Goal: Information Seeking & Learning: Find specific fact

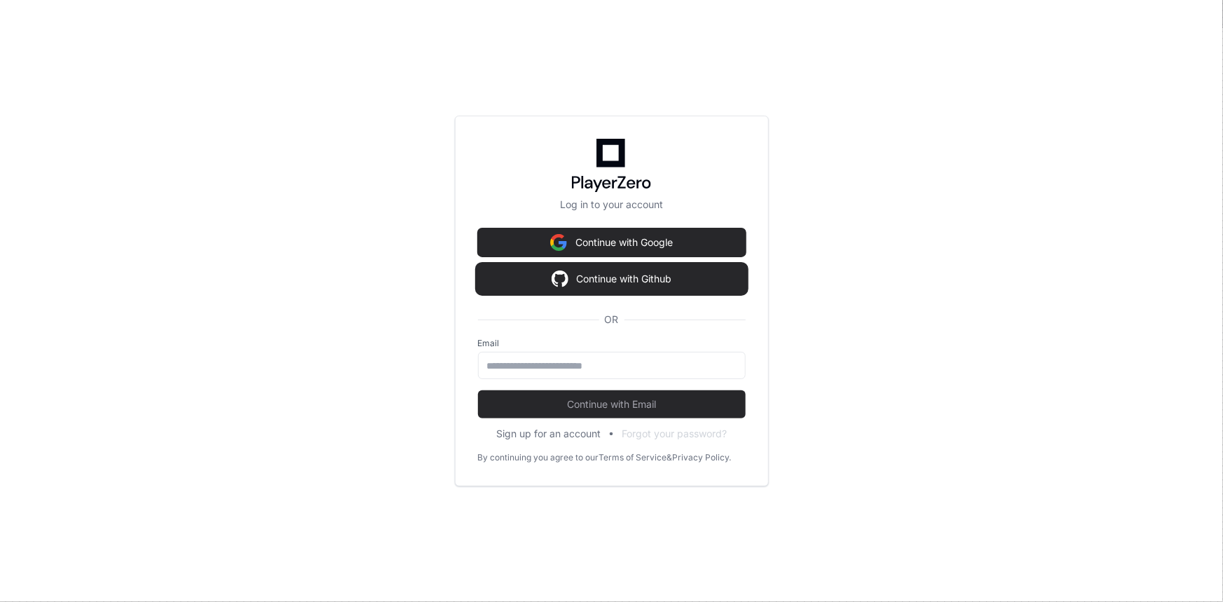
click at [538, 282] on button "Continue with Github" at bounding box center [612, 279] width 268 height 28
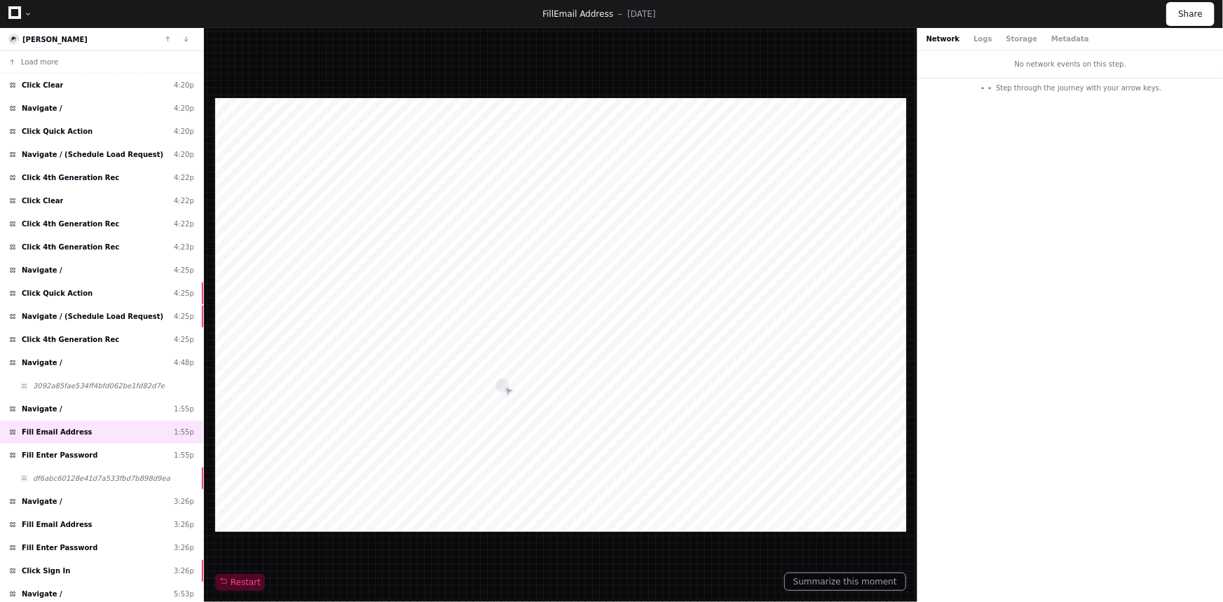
click at [7, 14] on div "Fill Email Address 5 days ago Share" at bounding box center [611, 14] width 1223 height 28
click at [7, 11] on div "Fill Email Address 5 days ago Share" at bounding box center [611, 14] width 1223 height 28
click at [9, 20] on link at bounding box center [14, 14] width 13 height 20
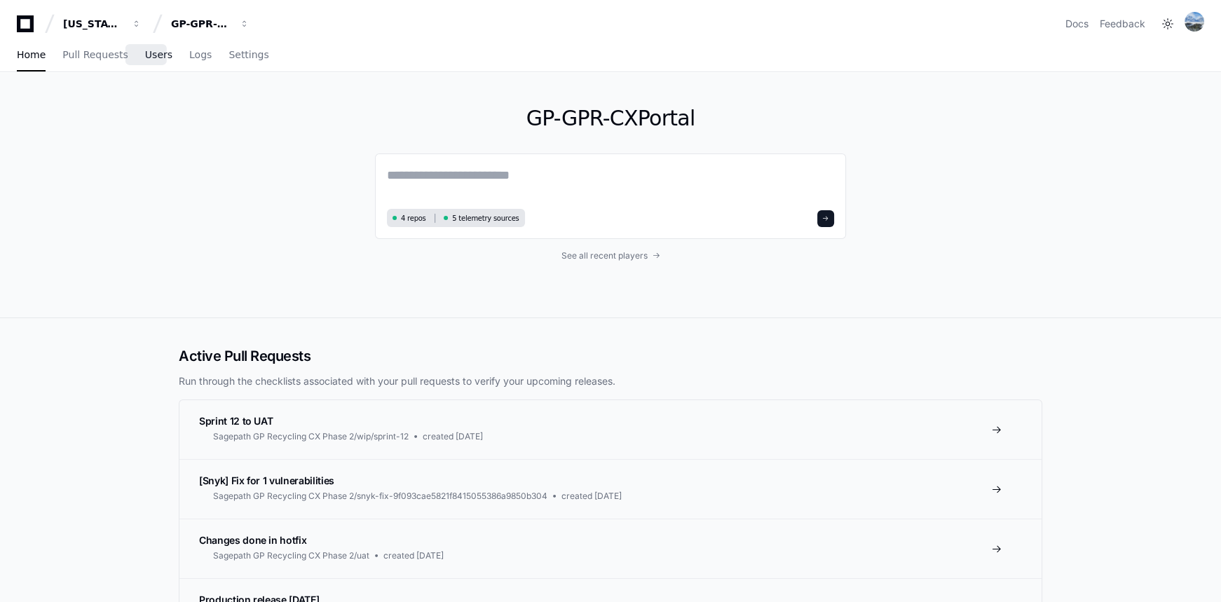
click at [146, 50] on span "Users" at bounding box center [158, 54] width 27 height 8
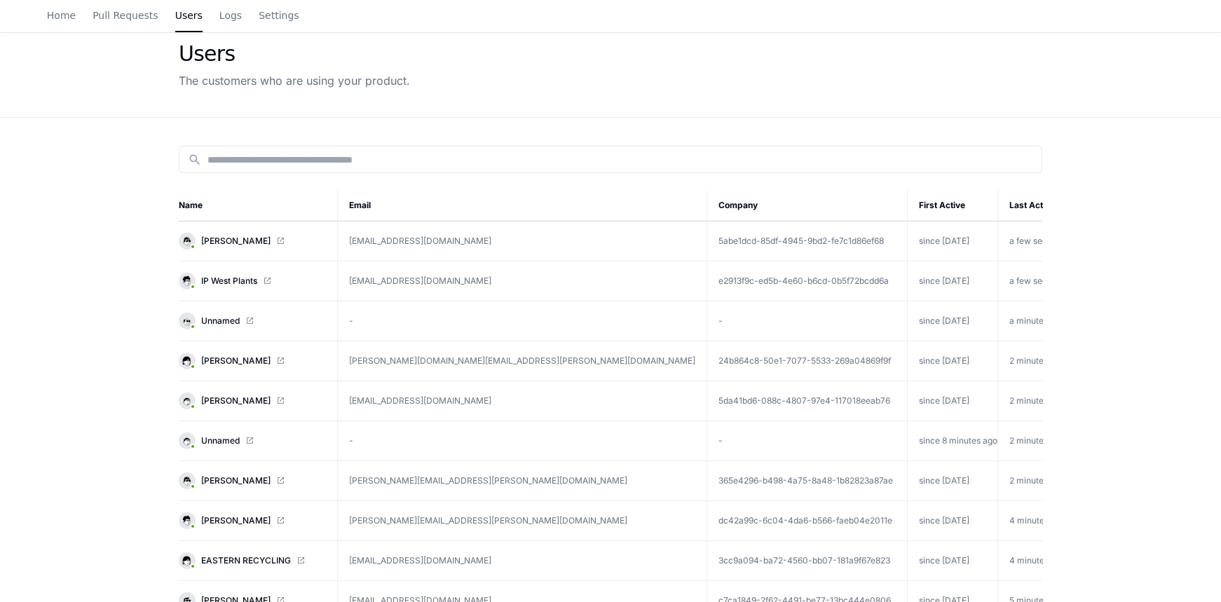
scroll to position [63, 0]
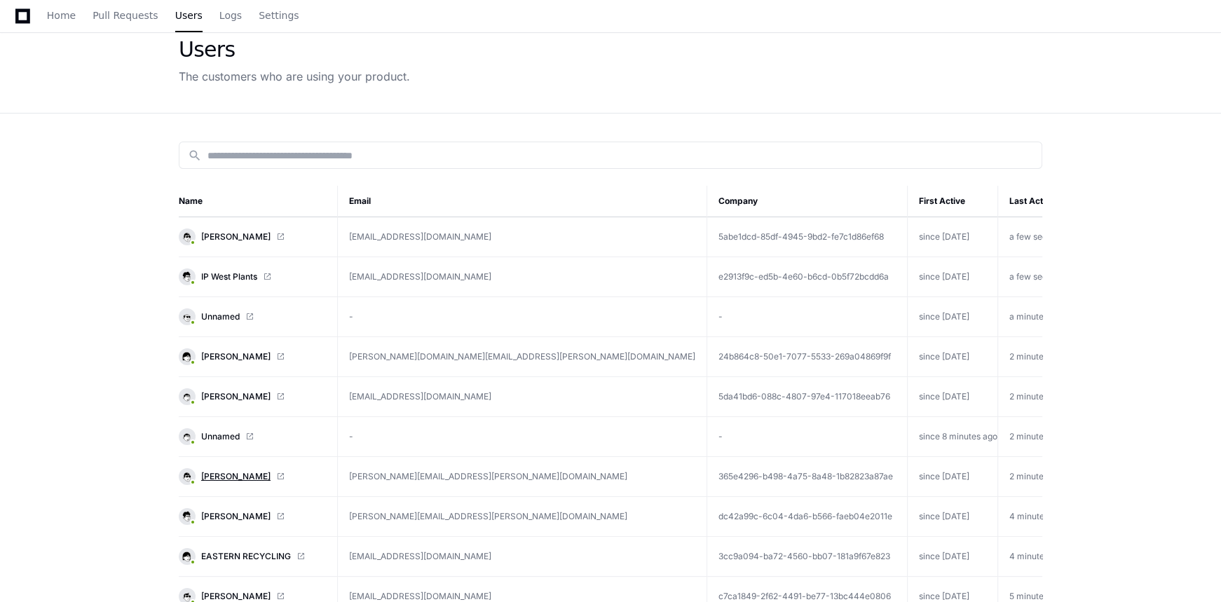
click at [215, 477] on span "[PERSON_NAME]" at bounding box center [235, 476] width 69 height 11
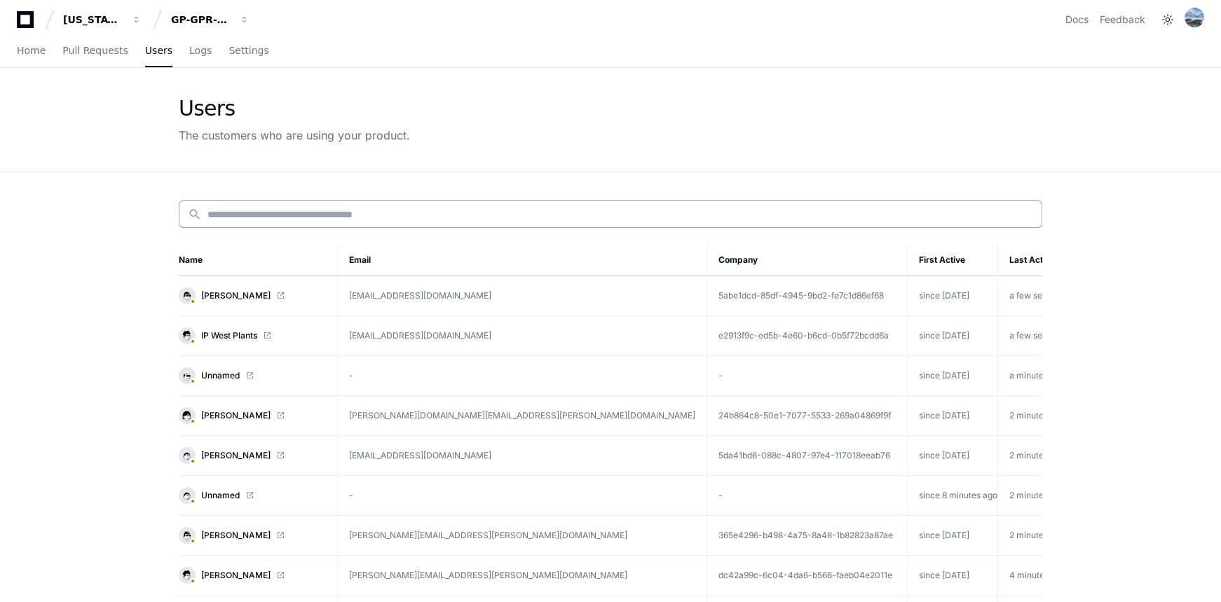
scroll to position [0, 0]
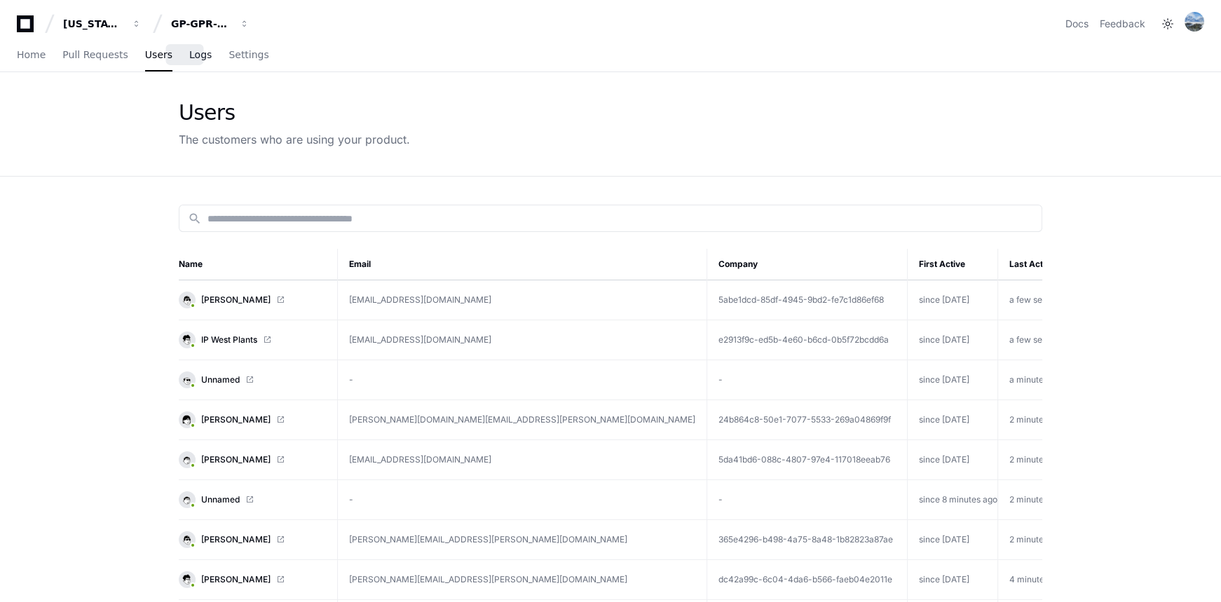
click at [189, 56] on span "Logs" at bounding box center [200, 54] width 22 height 8
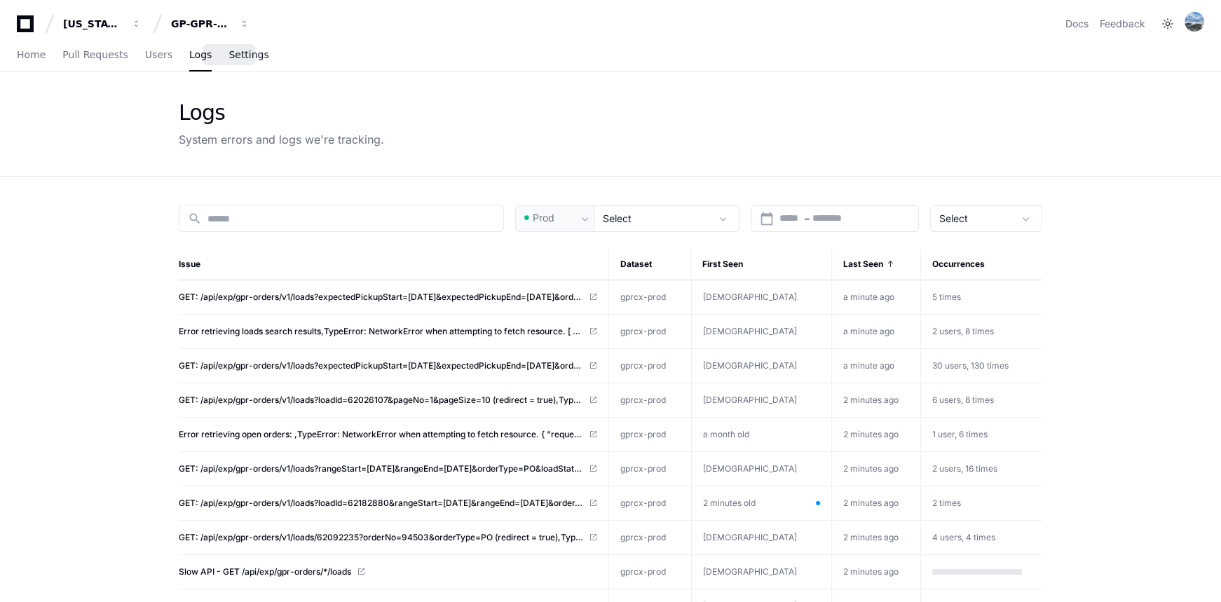
click at [241, 55] on span "Settings" at bounding box center [249, 54] width 40 height 8
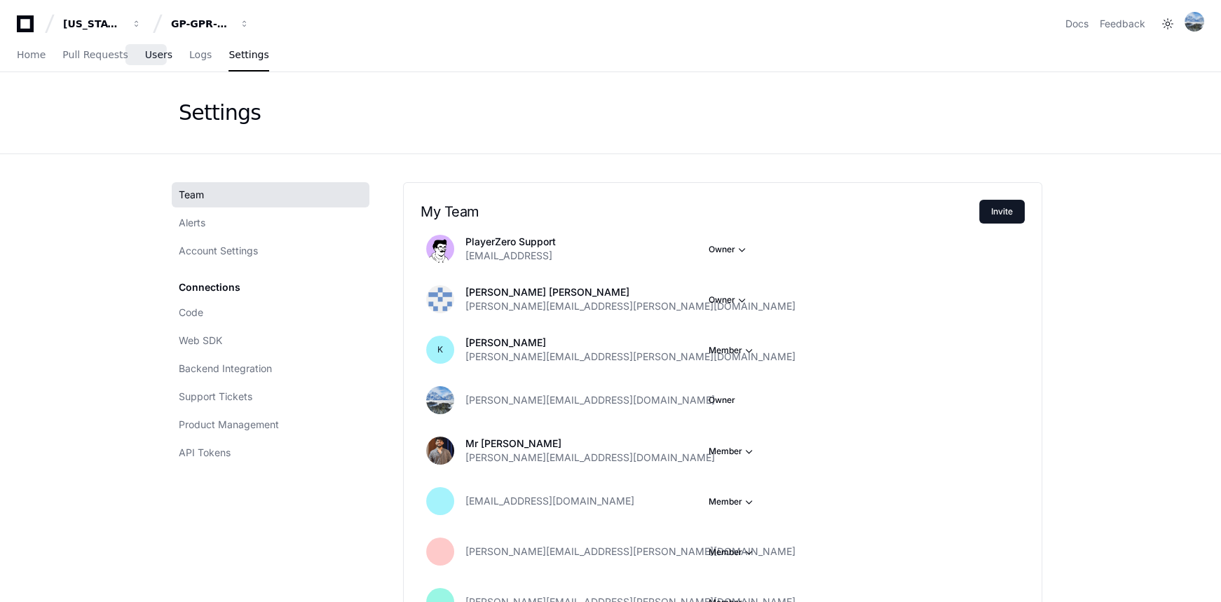
click at [151, 57] on span "Users" at bounding box center [158, 54] width 27 height 8
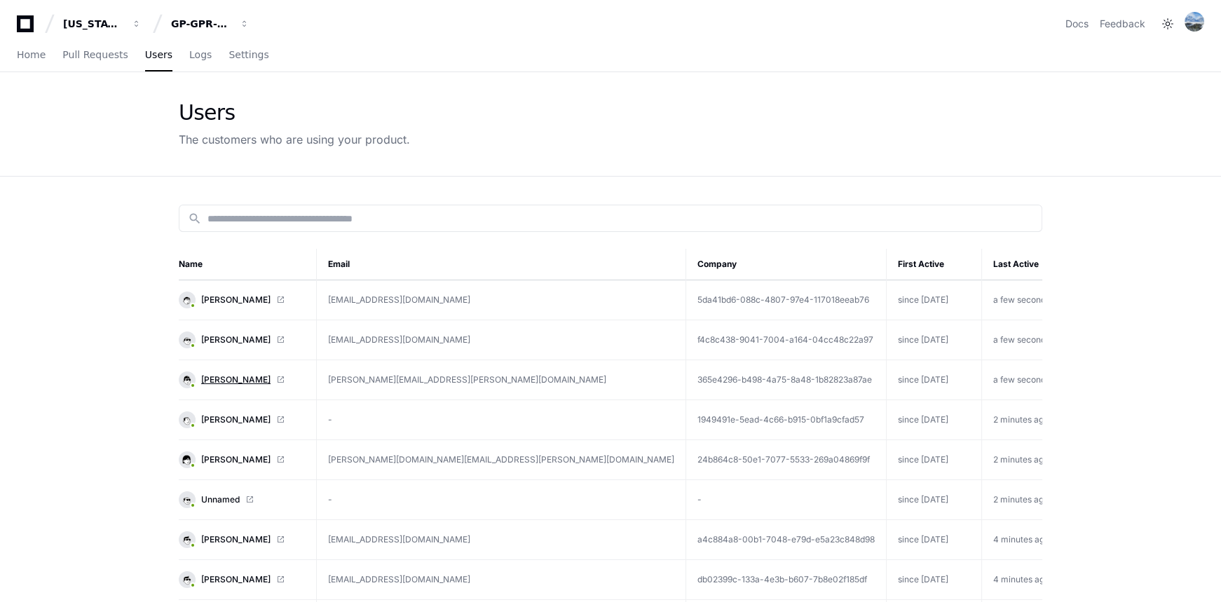
click at [225, 376] on span "[PERSON_NAME]" at bounding box center [235, 379] width 69 height 11
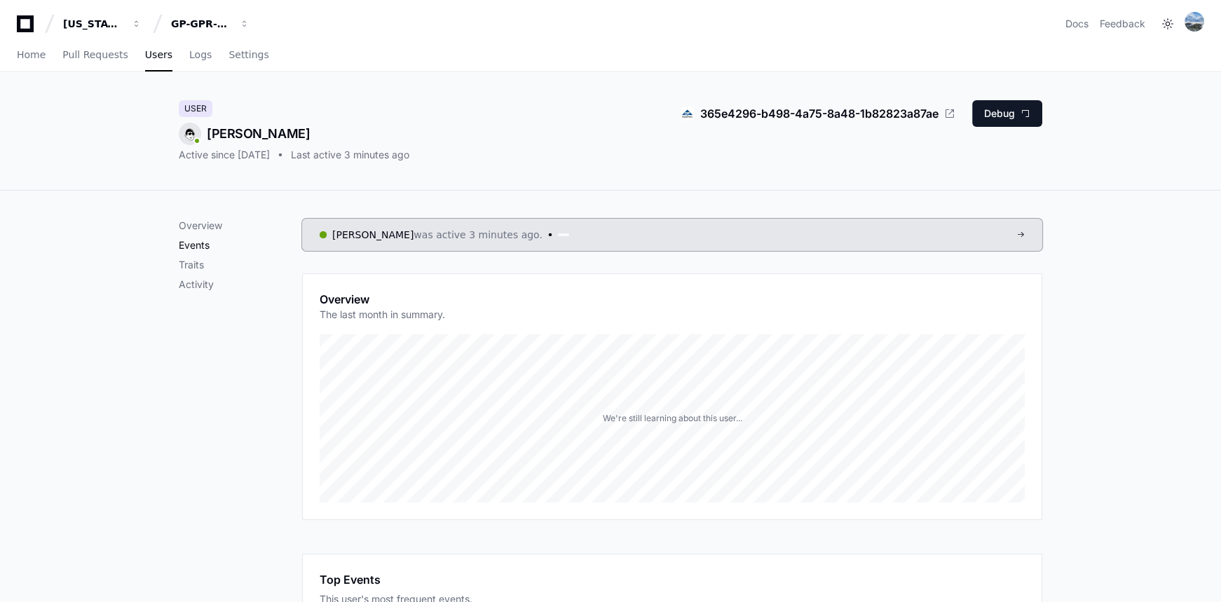
click at [203, 251] on p "Events" at bounding box center [240, 245] width 123 height 14
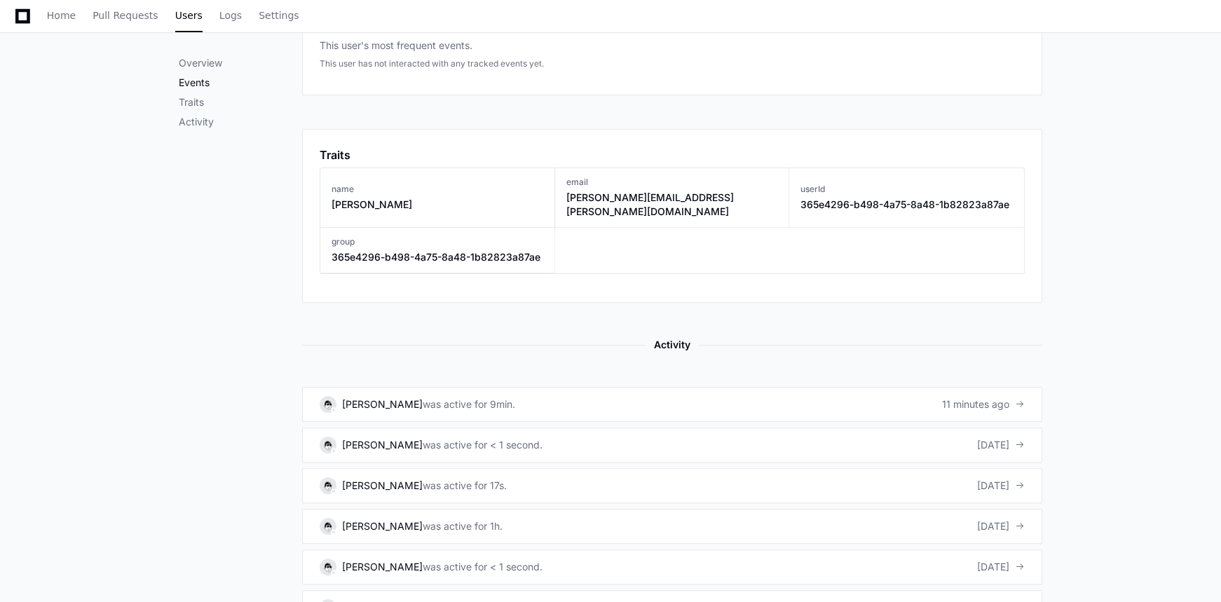
scroll to position [570, 0]
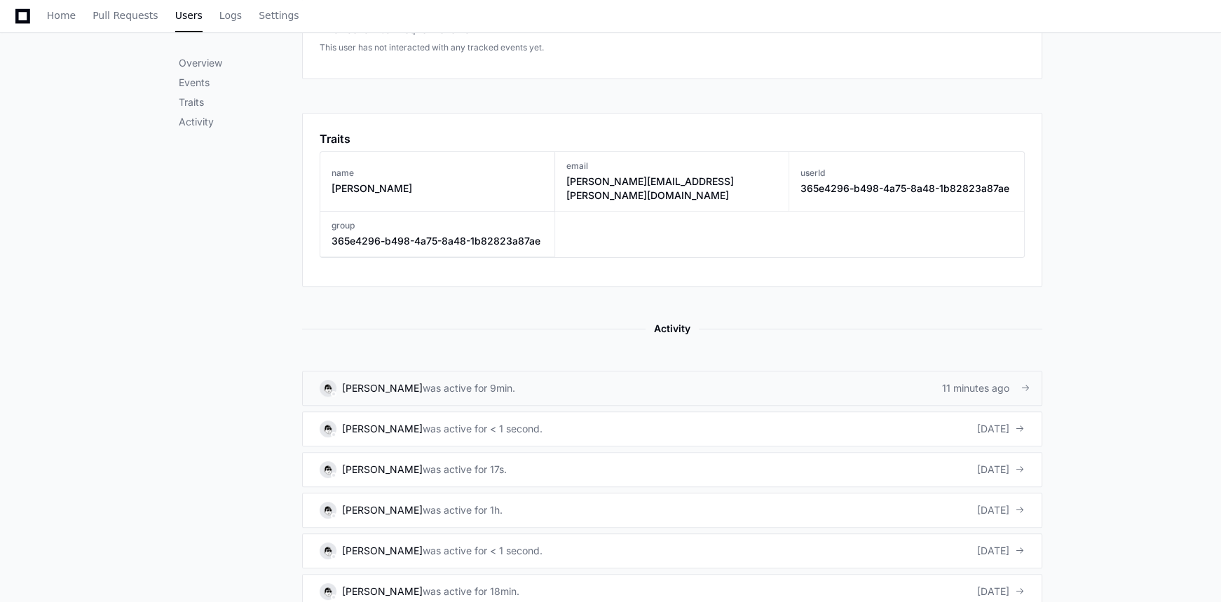
click at [463, 371] on link "KYLE DENNIS was active for 9min. 11 minutes ago" at bounding box center [672, 388] width 740 height 35
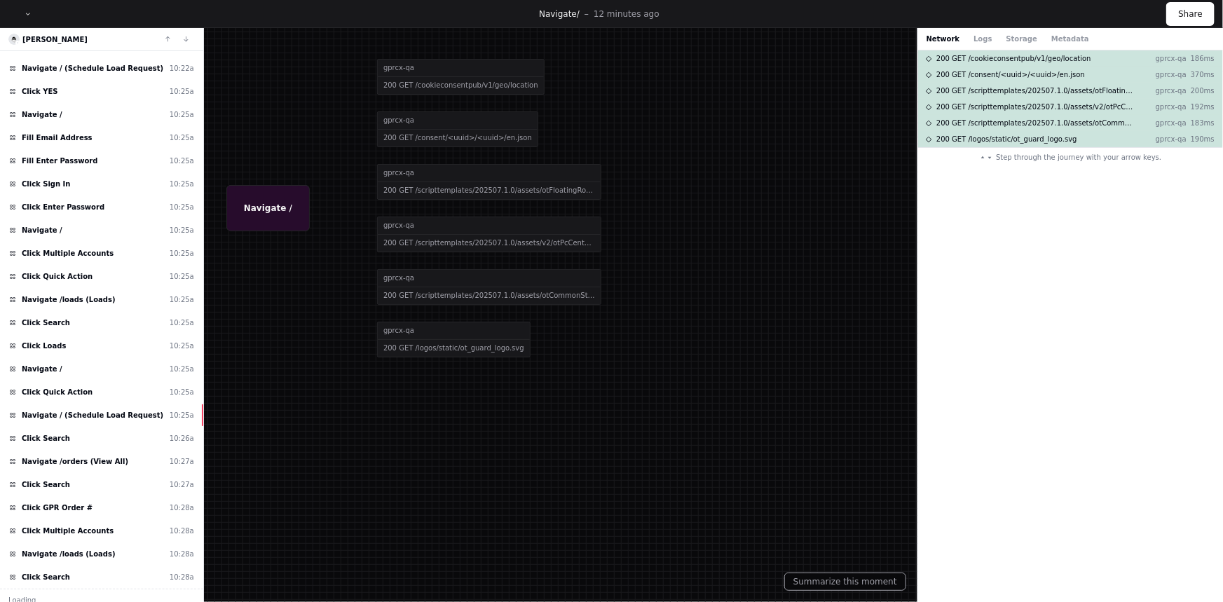
scroll to position [918, 0]
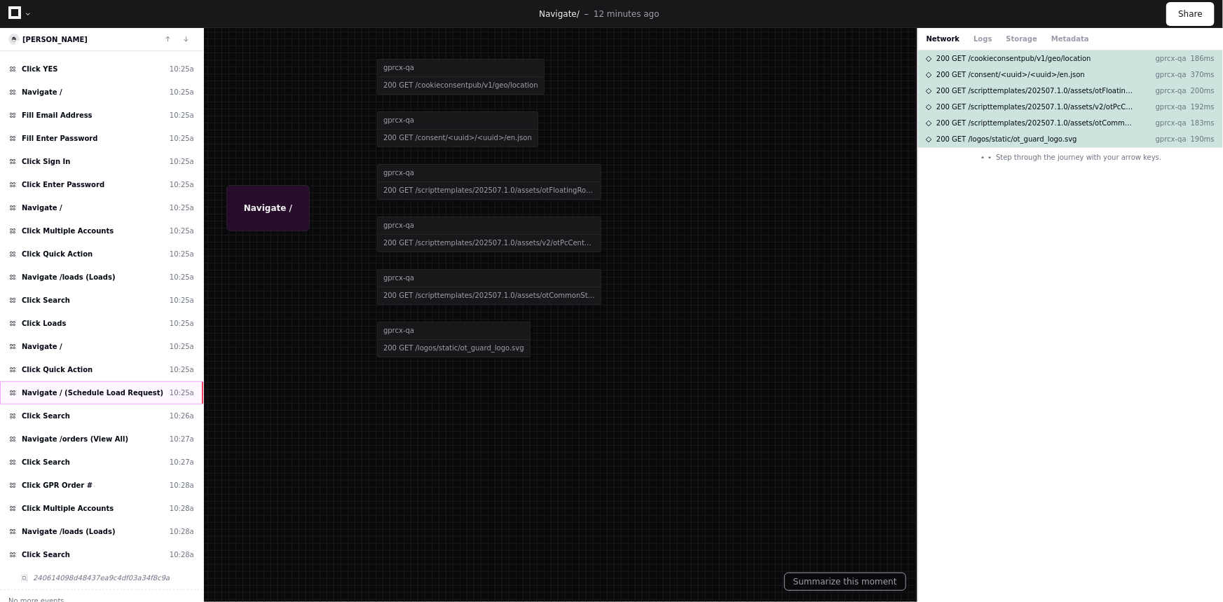
click at [91, 388] on span "Navigate / (Schedule Load Request)" at bounding box center [93, 393] width 142 height 11
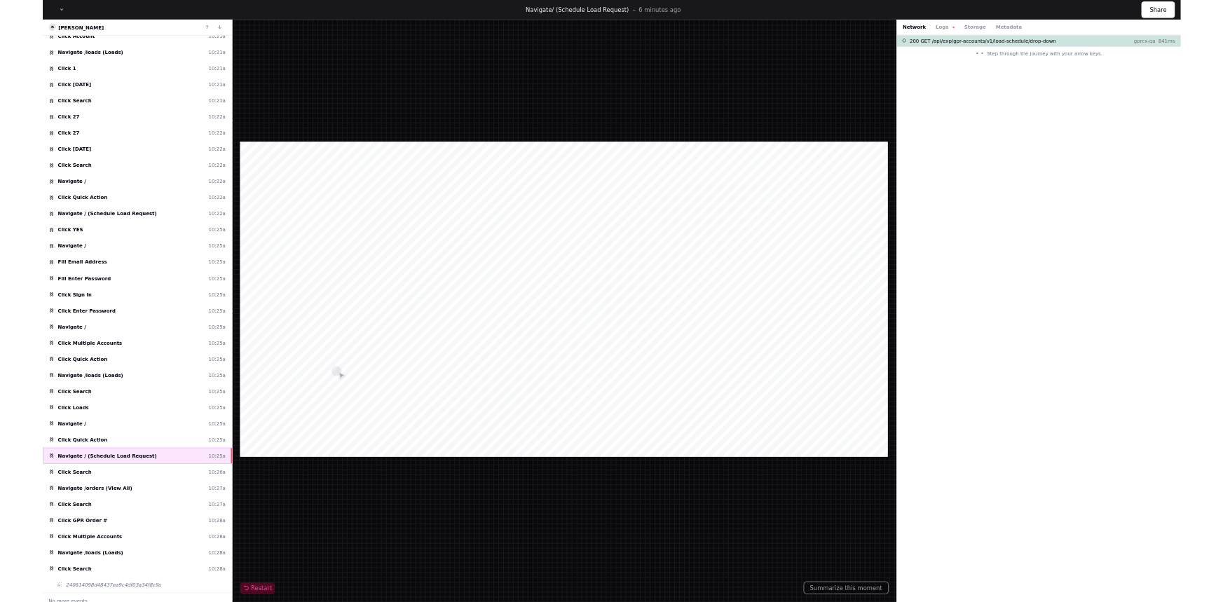
scroll to position [658, 0]
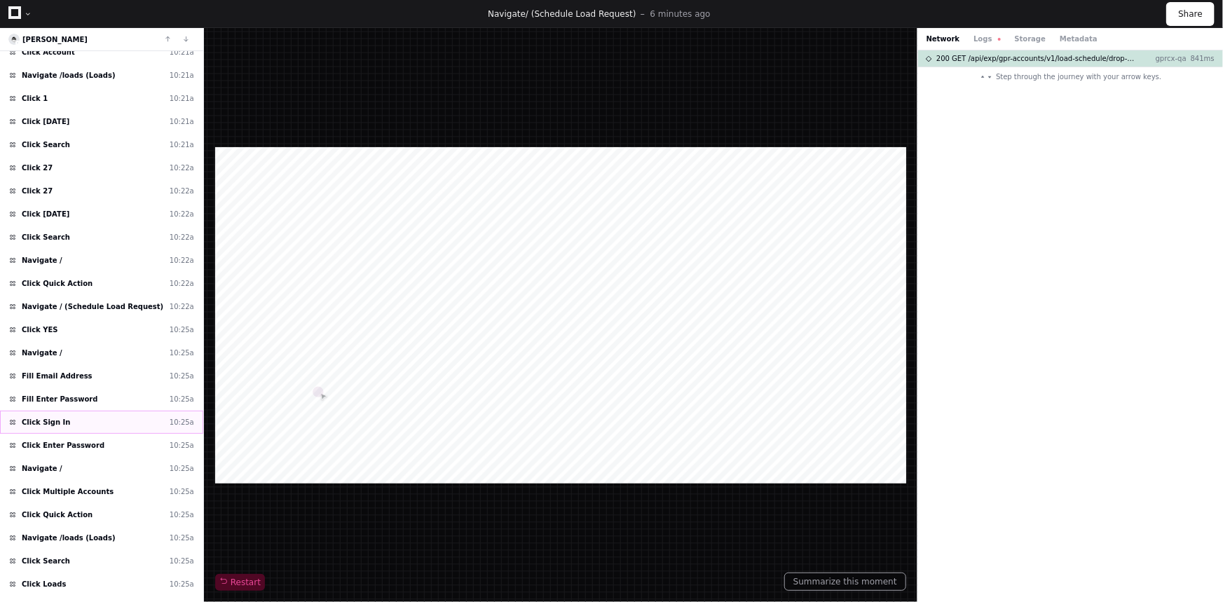
click at [104, 426] on div "Click Sign In 10:25a" at bounding box center [101, 422] width 203 height 23
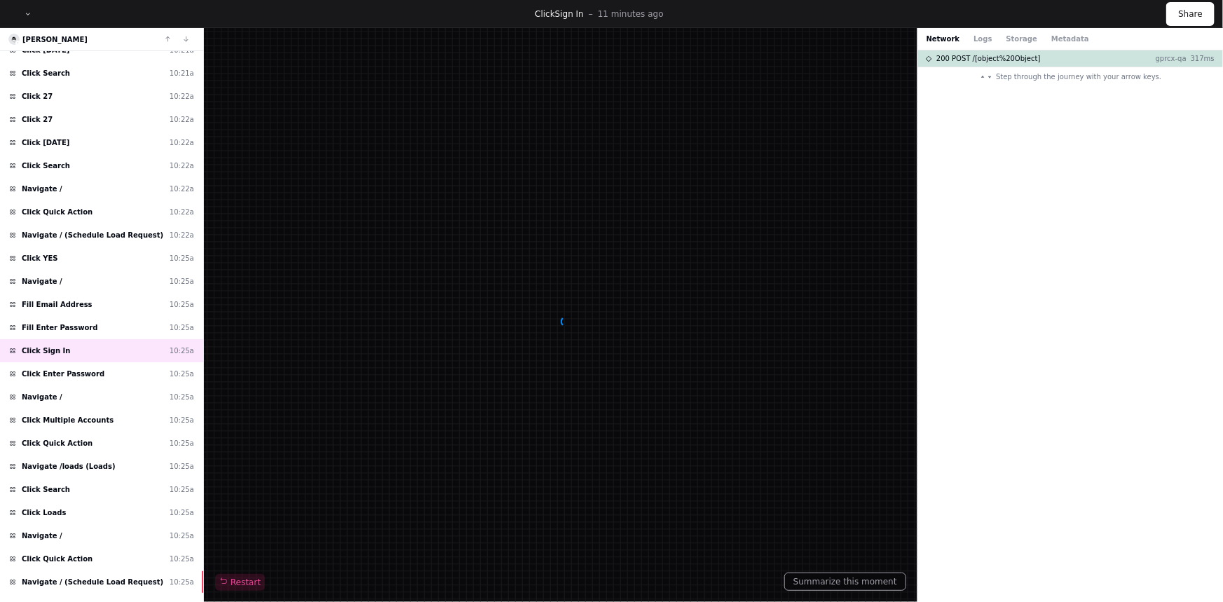
scroll to position [918, 0]
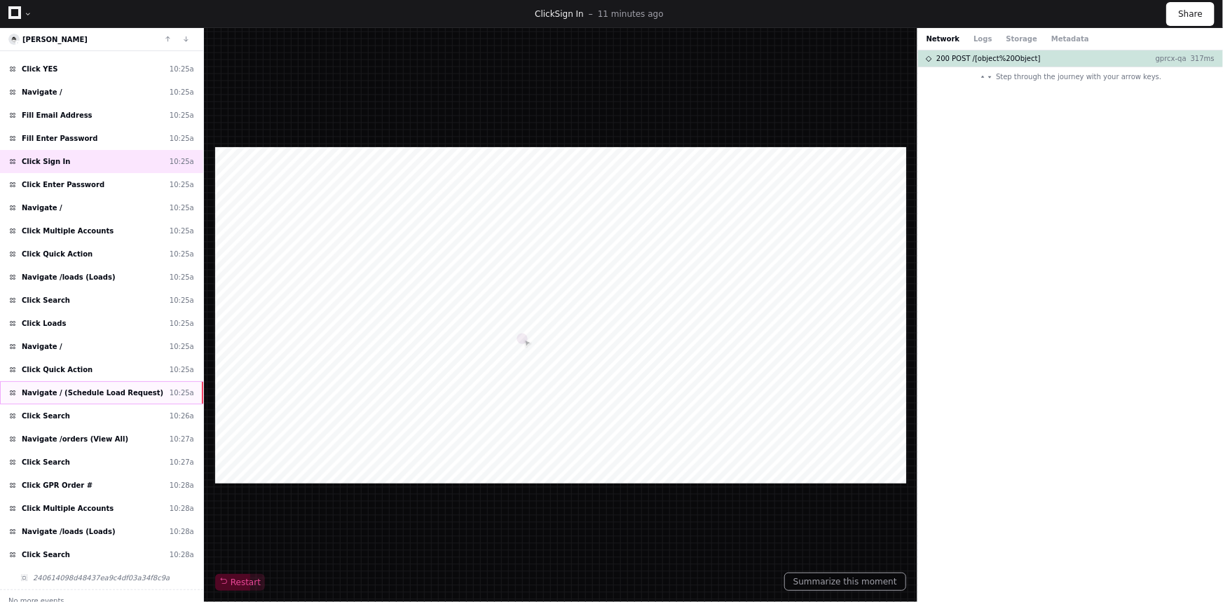
click at [50, 388] on span "Navigate / (Schedule Load Request)" at bounding box center [93, 393] width 142 height 11
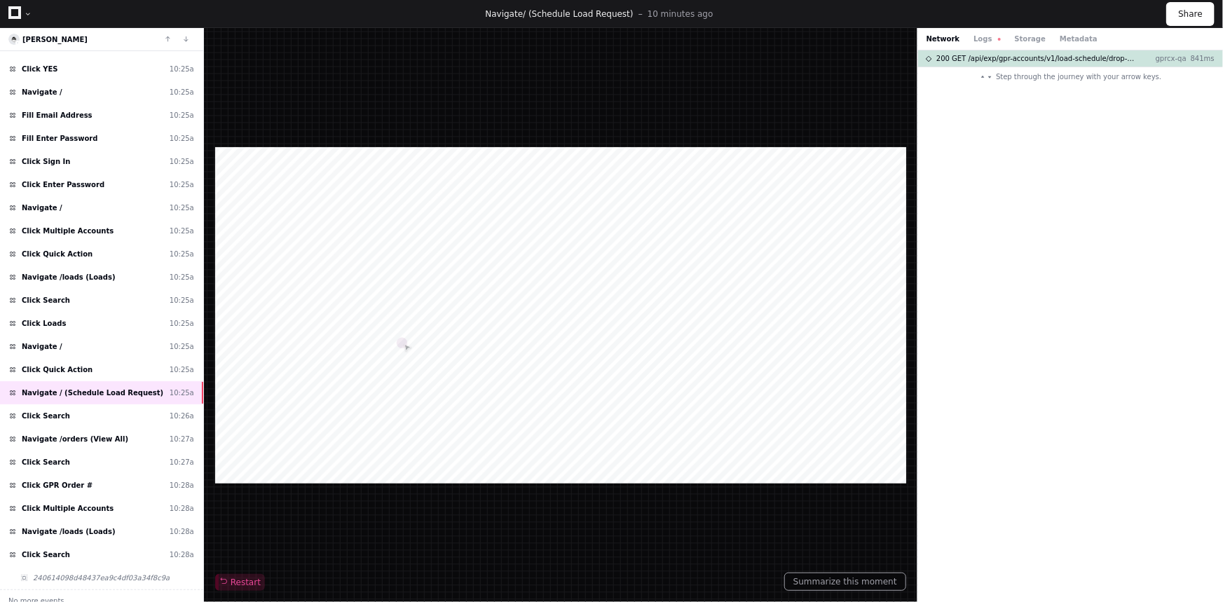
click at [969, 44] on div "Network Logs Storage Metadata" at bounding box center [1070, 39] width 305 height 22
click at [974, 39] on button "Logs" at bounding box center [987, 39] width 27 height 11
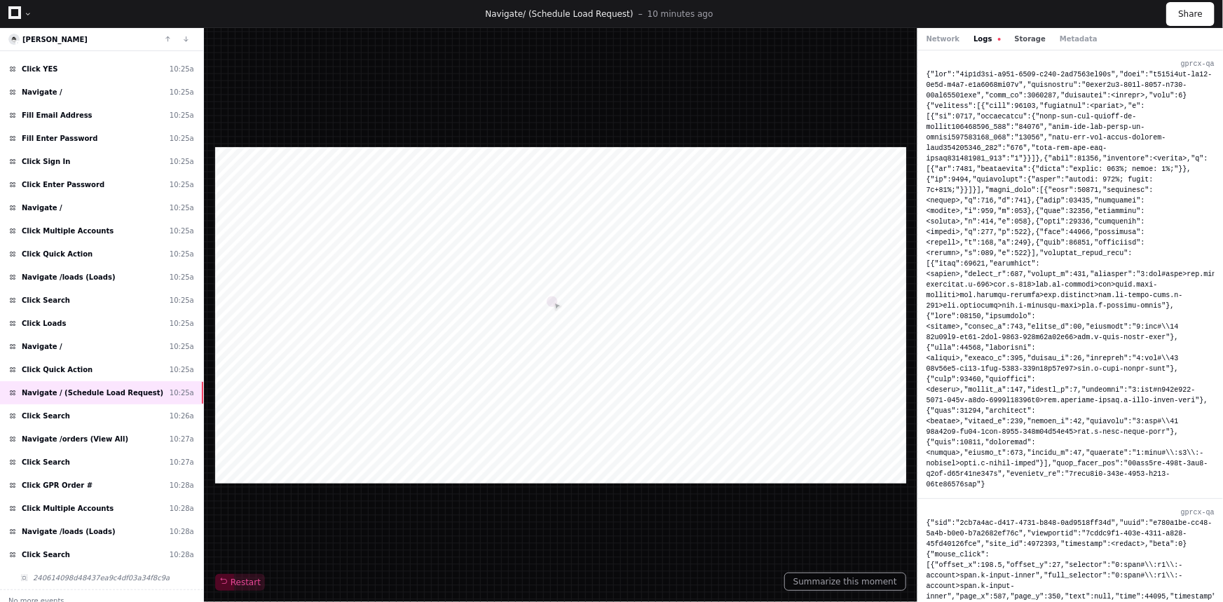
click at [1015, 41] on button "Storage" at bounding box center [1030, 39] width 31 height 11
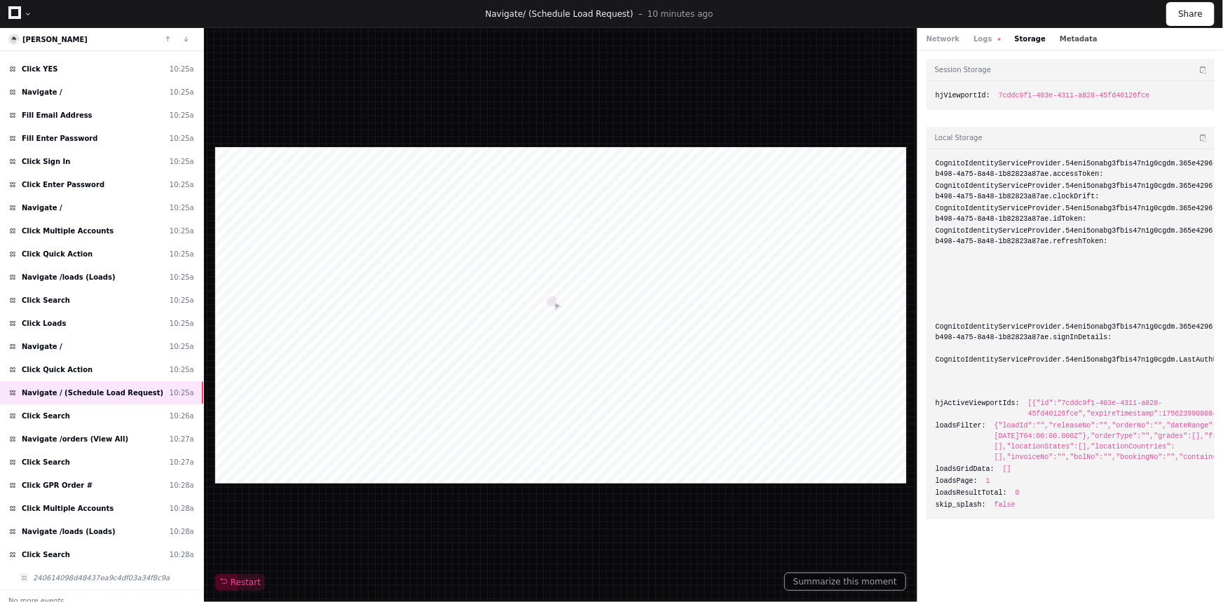
click at [1060, 41] on button "Metadata" at bounding box center [1079, 39] width 38 height 11
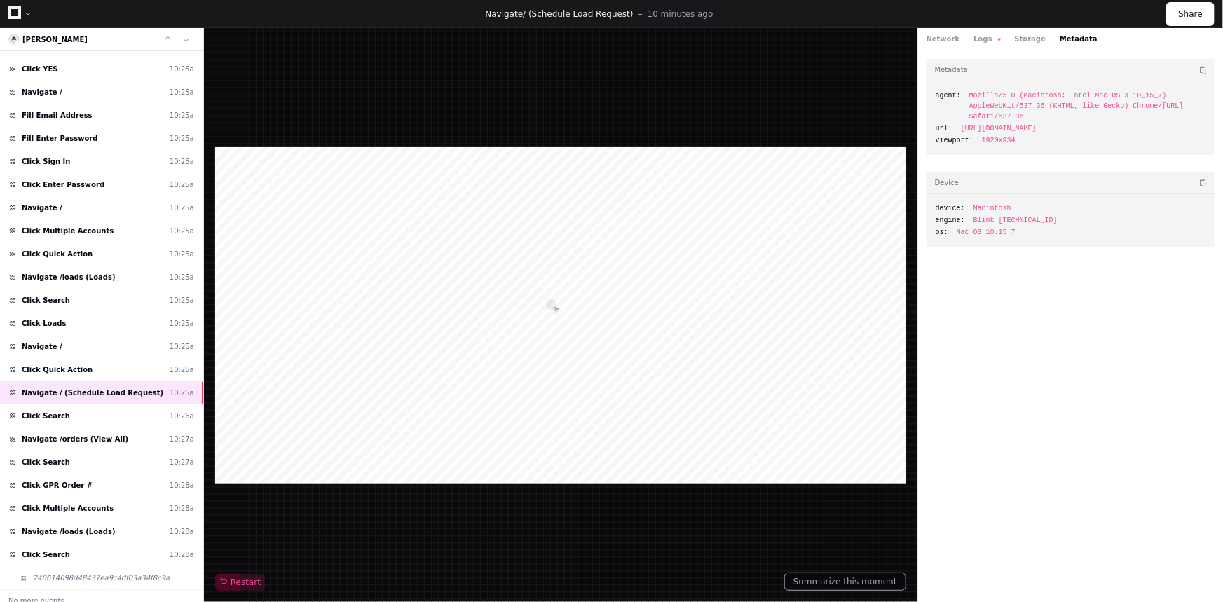
click at [972, 31] on div "Network Logs Storage Metadata" at bounding box center [1070, 39] width 305 height 22
click at [974, 35] on button "Logs" at bounding box center [987, 39] width 27 height 11
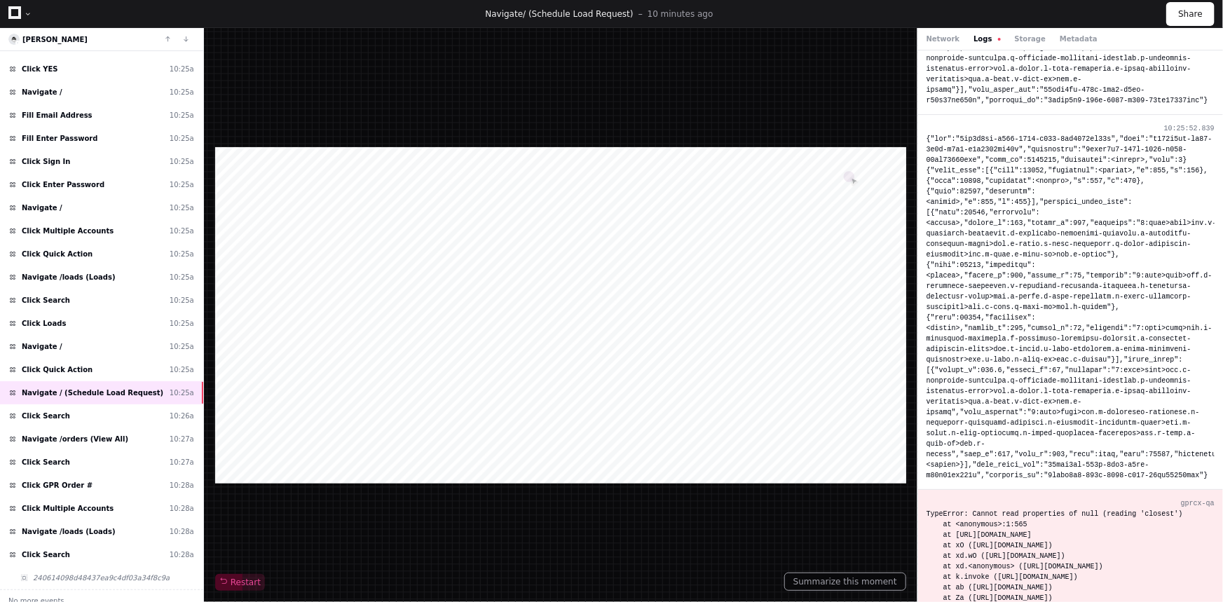
scroll to position [1338, 0]
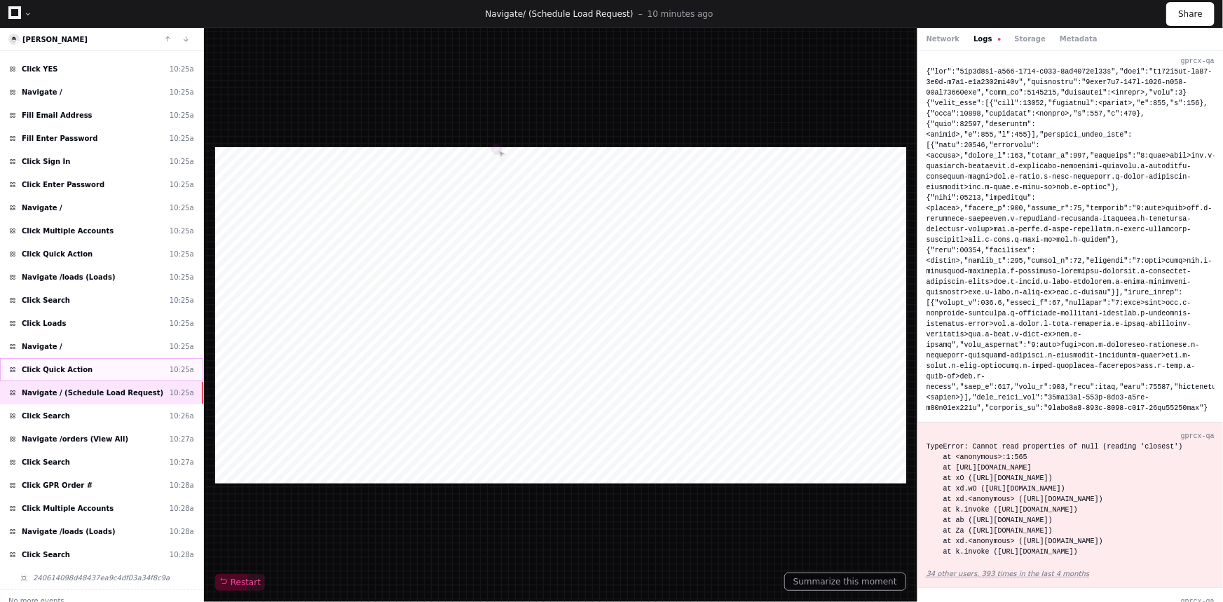
click at [79, 369] on div "Click Quick Action 10:25a" at bounding box center [101, 369] width 203 height 23
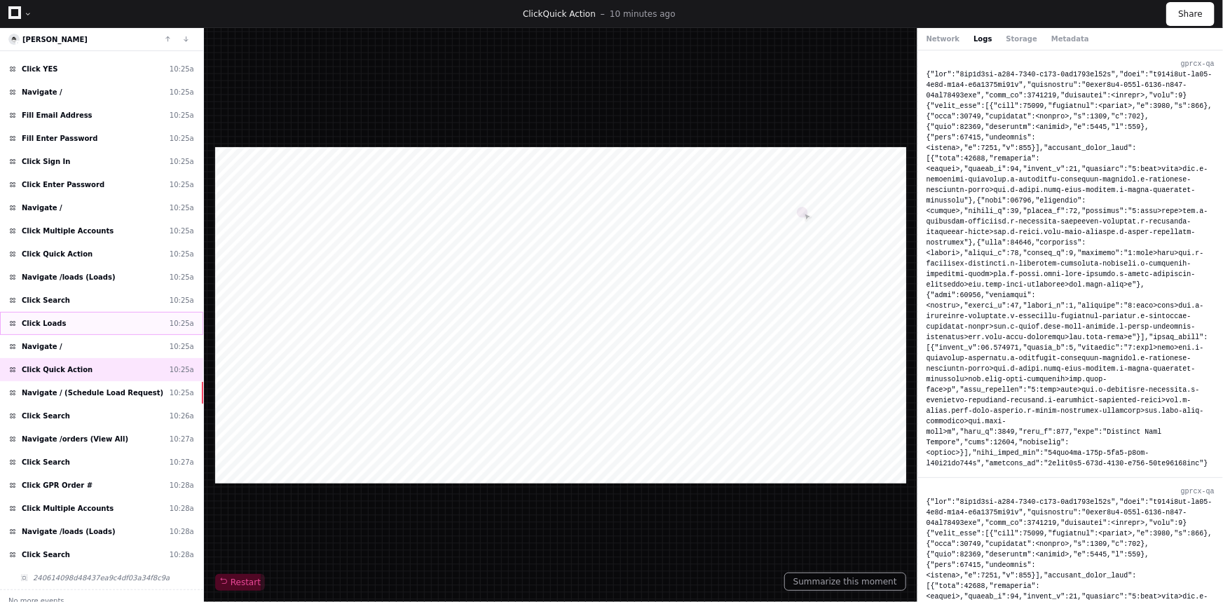
click at [98, 321] on div "Click Loads 10:25a" at bounding box center [101, 323] width 203 height 23
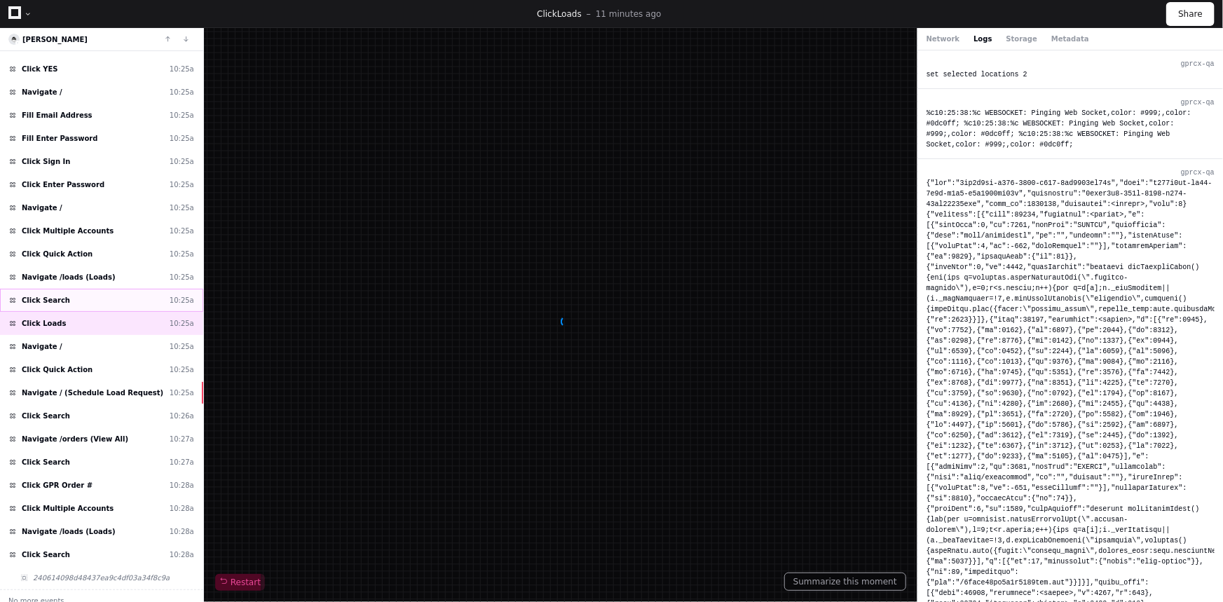
click at [99, 289] on div "Click Search 10:25a" at bounding box center [101, 300] width 203 height 23
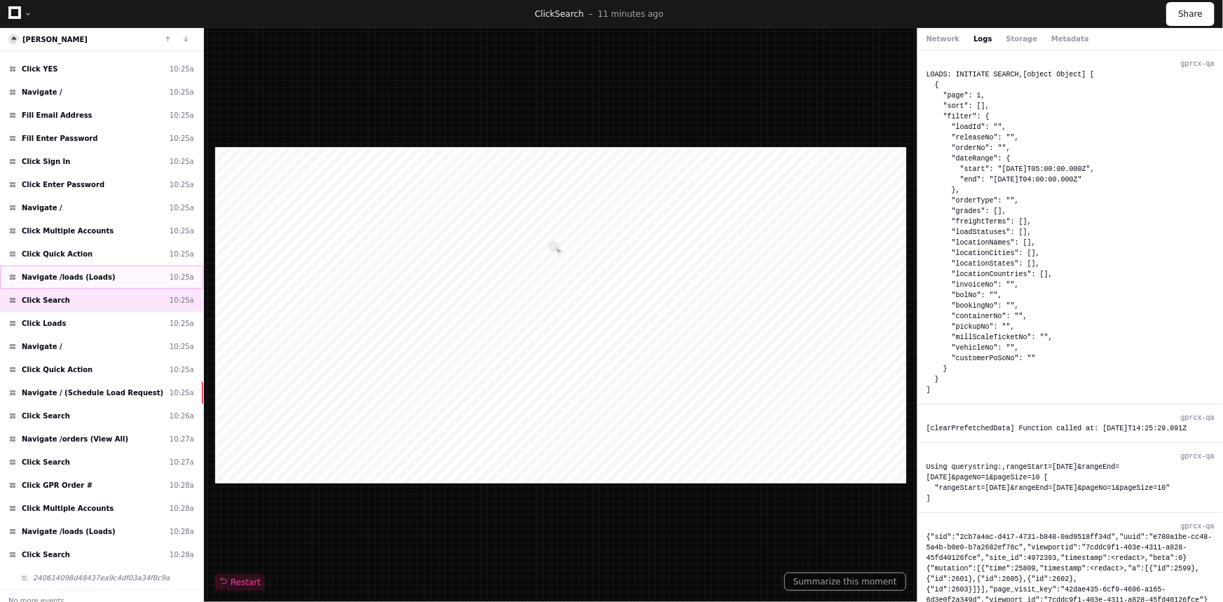
click at [98, 266] on div "Navigate /loads (Loads) 10:25a" at bounding box center [101, 277] width 203 height 23
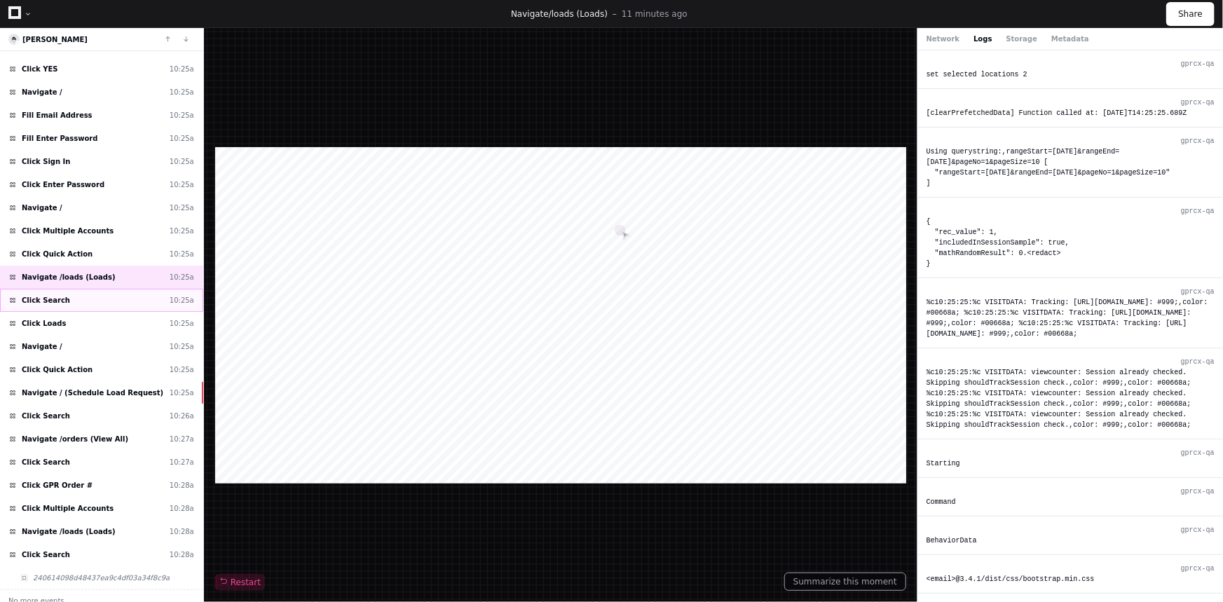
click at [98, 289] on div "Click Search 10:25a" at bounding box center [101, 300] width 203 height 23
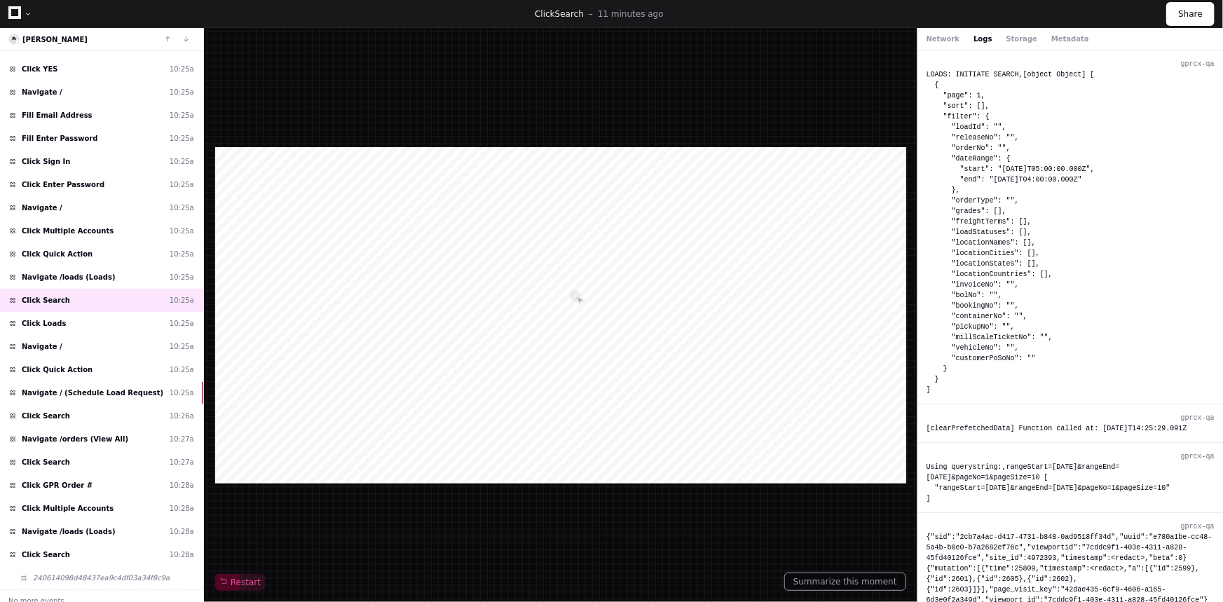
click at [979, 39] on button "Logs" at bounding box center [983, 39] width 18 height 11
click at [989, 34] on div "Network Logs Storage Metadata" at bounding box center [1008, 39] width 163 height 11
click at [108, 367] on div "Click Quick Action 10:25a" at bounding box center [101, 369] width 203 height 23
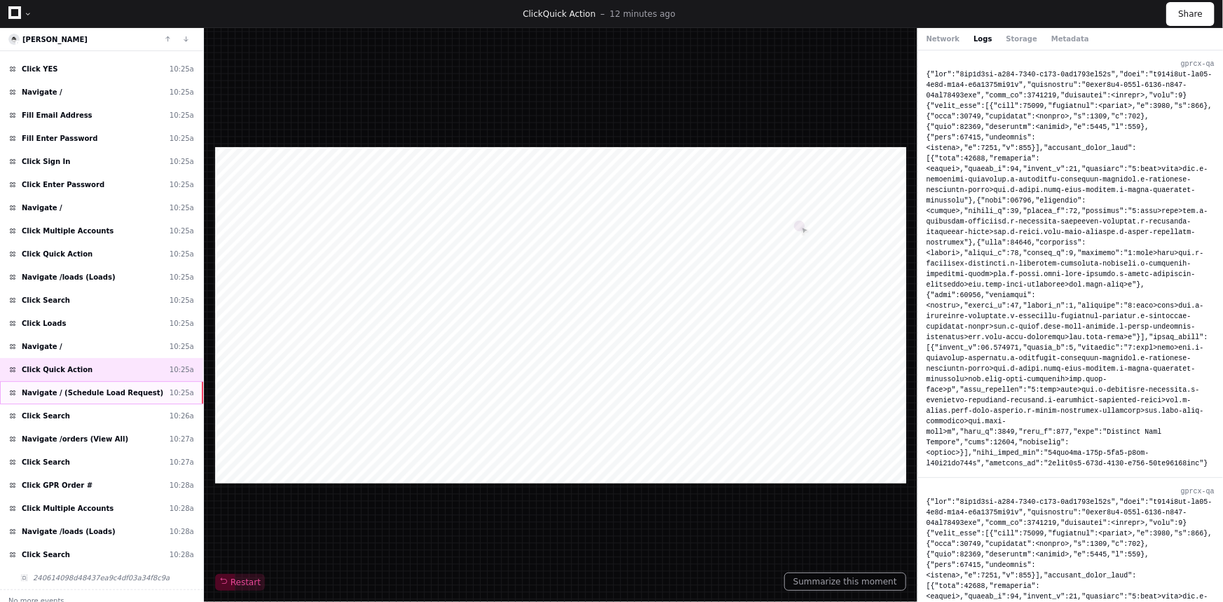
click at [109, 381] on div "Navigate / (Schedule Load Request) 10:25a" at bounding box center [101, 392] width 203 height 23
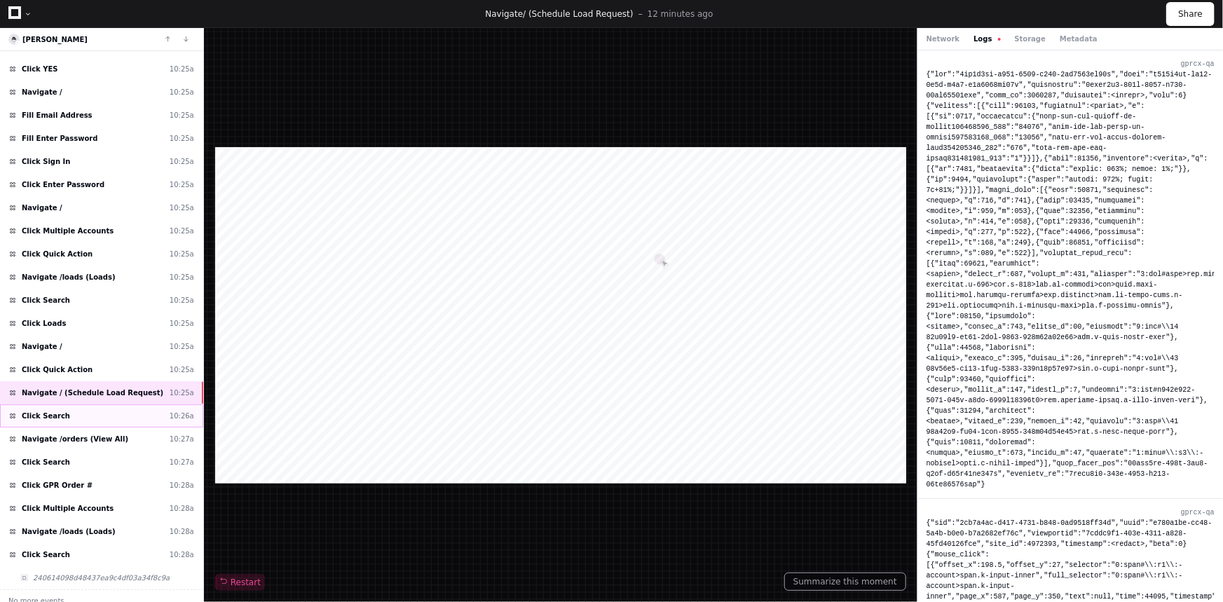
click at [88, 414] on div "Click Search 10:26a" at bounding box center [101, 416] width 203 height 23
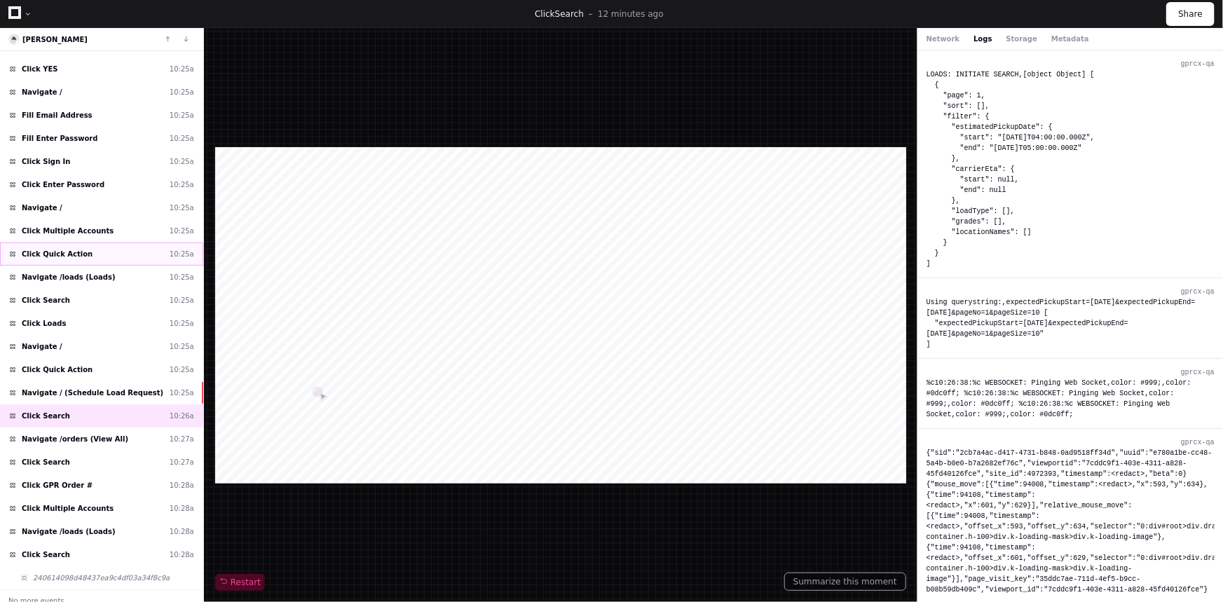
click at [92, 251] on div "Click Quick Action 10:25a" at bounding box center [101, 254] width 203 height 23
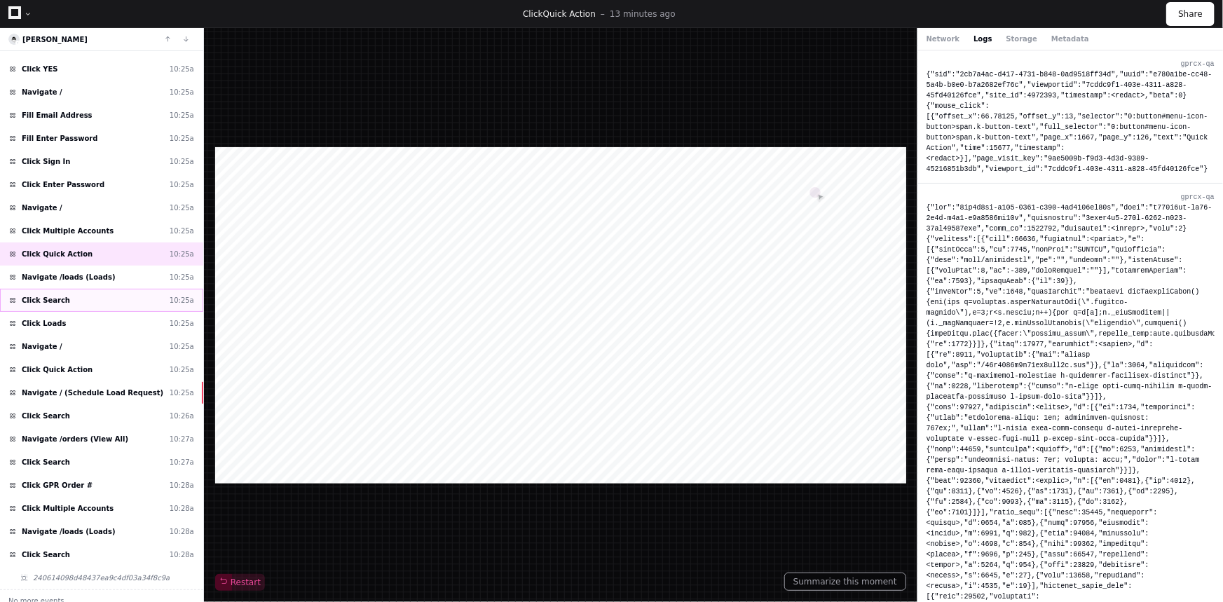
click at [107, 297] on div "Click Search 10:25a" at bounding box center [101, 300] width 203 height 23
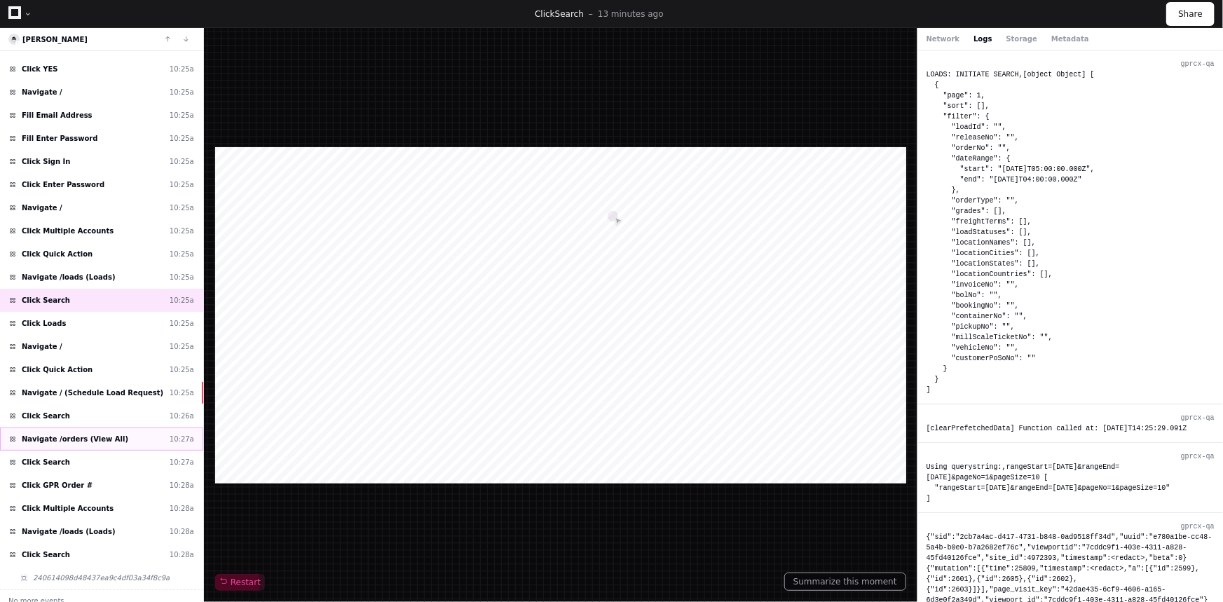
click at [72, 428] on div "Navigate /orders (View All) 10:27a" at bounding box center [101, 439] width 203 height 23
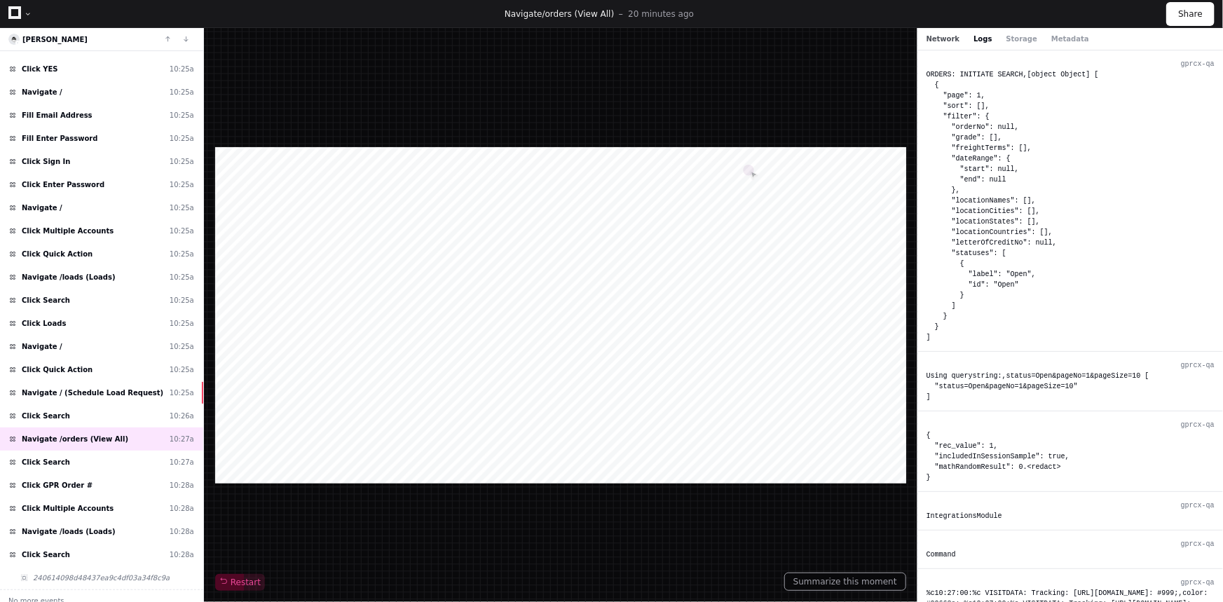
click at [944, 38] on button "Network" at bounding box center [944, 39] width 34 height 11
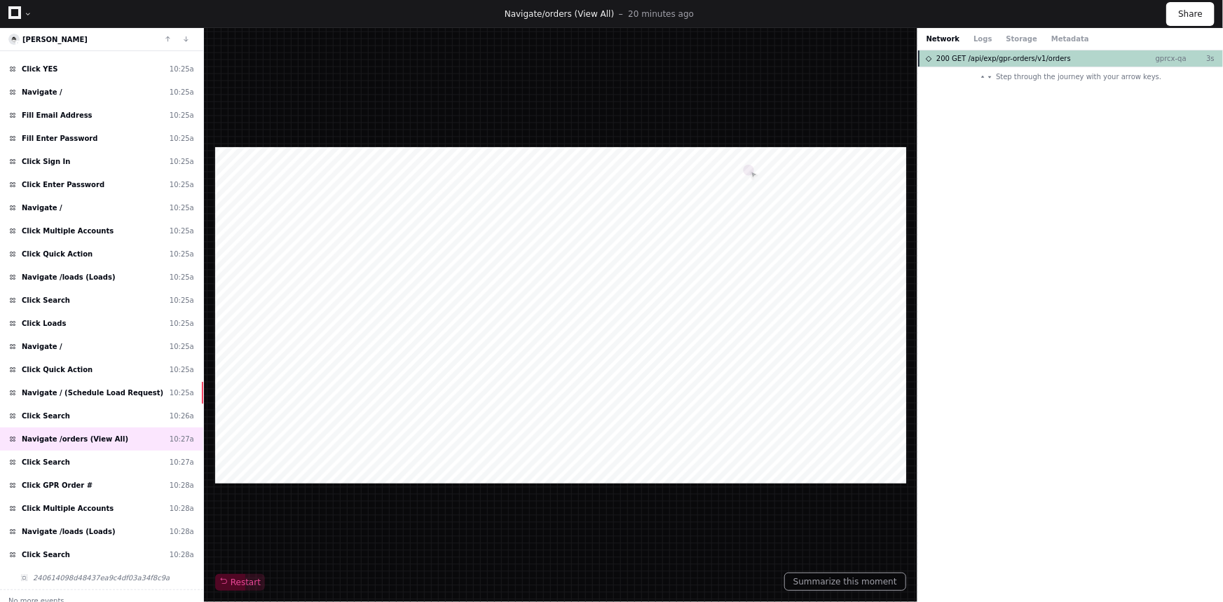
click at [991, 59] on span "200 GET /api/exp/gpr-orders/v1/orders" at bounding box center [1004, 58] width 135 height 11
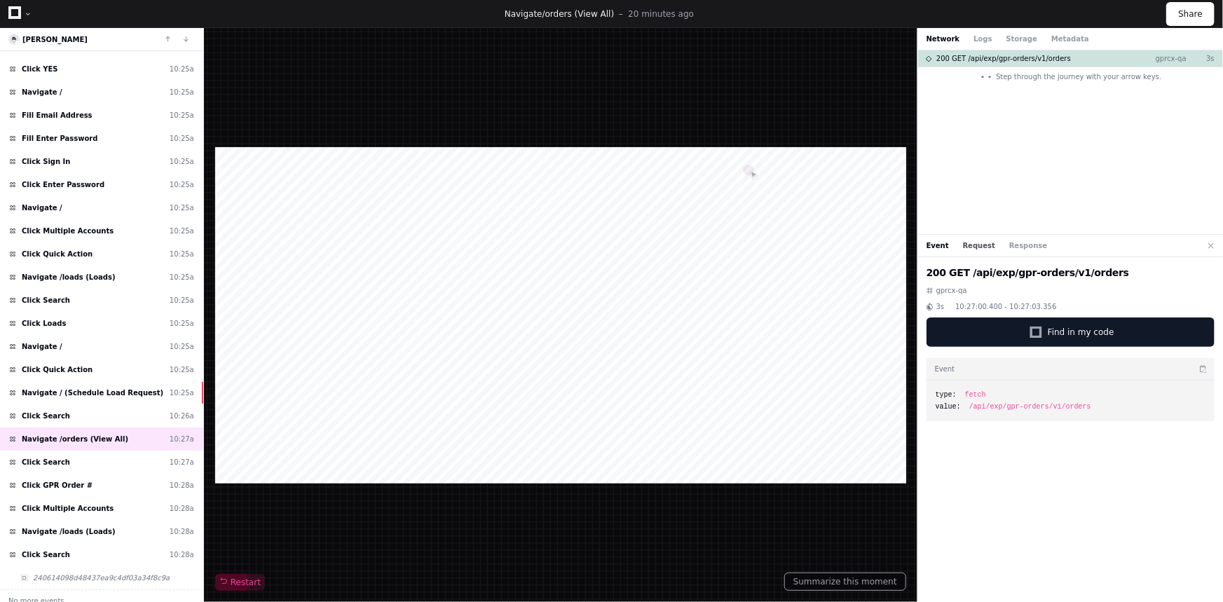
click at [970, 241] on button "Request" at bounding box center [979, 245] width 32 height 11
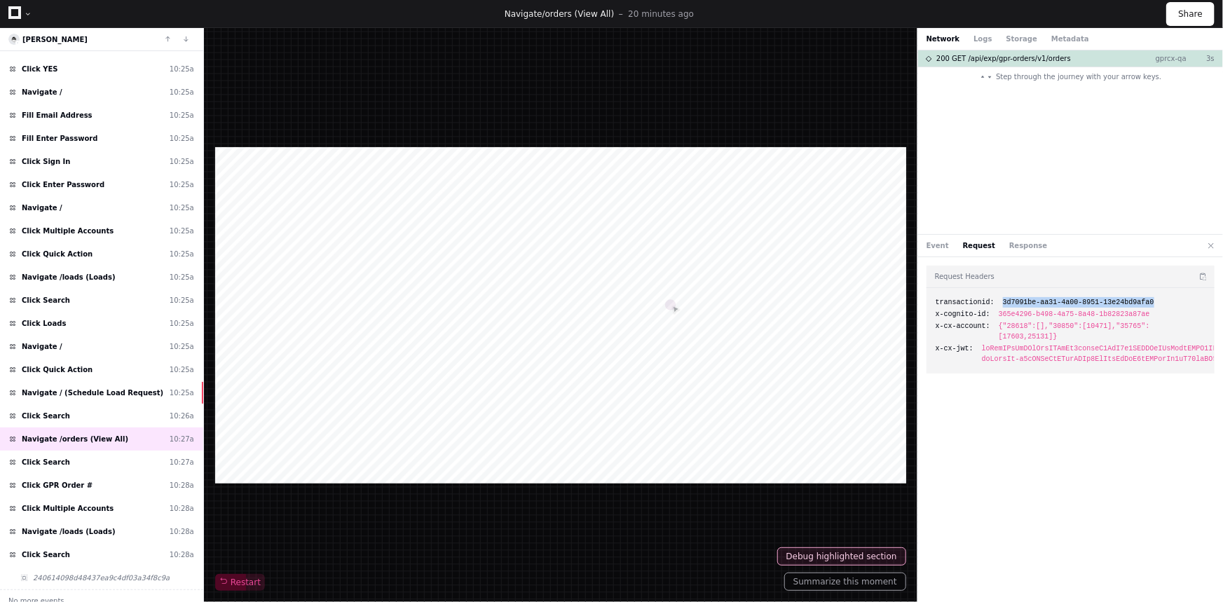
drag, startPoint x: 1146, startPoint y: 304, endPoint x: 996, endPoint y: 306, distance: 149.4
click at [996, 306] on div "transactionid: 3d7091be-aa31-4a00-8951-13e24bd9afa0" at bounding box center [1071, 302] width 270 height 11
copy span "3d7091be-aa31-4a00-8951-13e24bd9afa0"
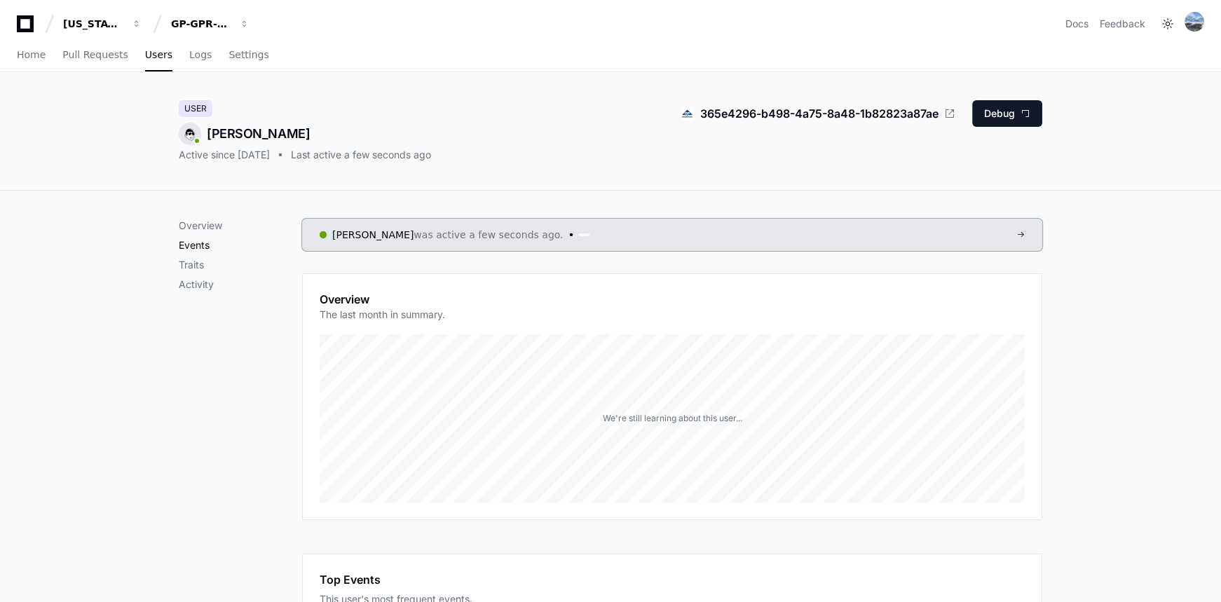
click at [200, 248] on p "Events" at bounding box center [240, 245] width 123 height 14
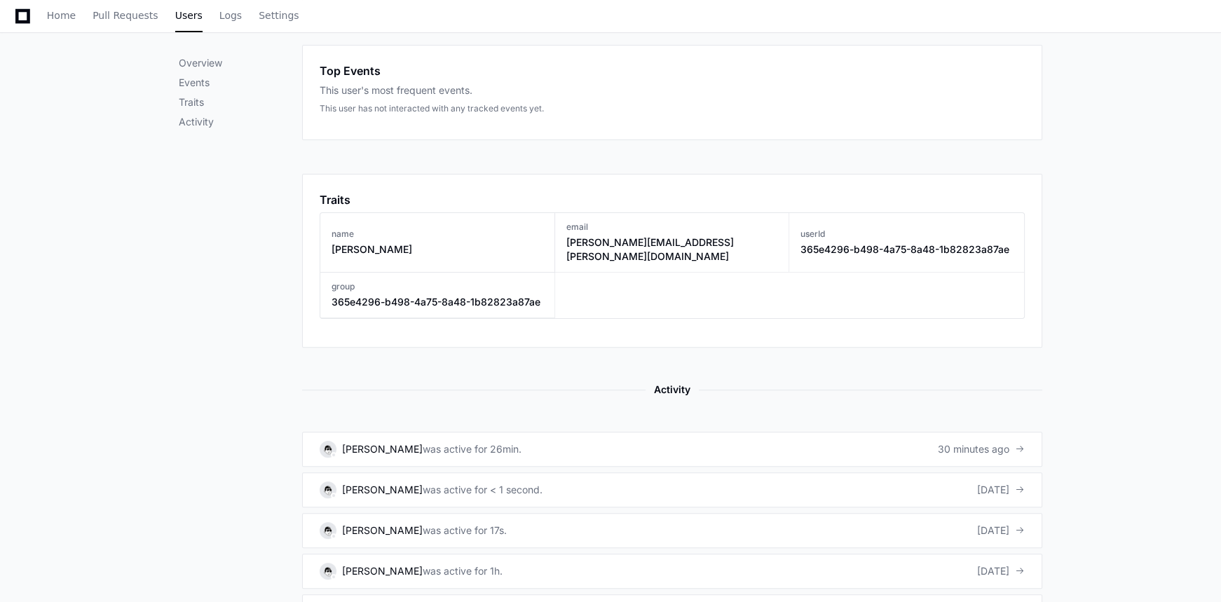
scroll to position [506, 0]
click at [535, 445] on link "[PERSON_NAME] was active for 26min. 30 minutes ago" at bounding box center [672, 452] width 740 height 35
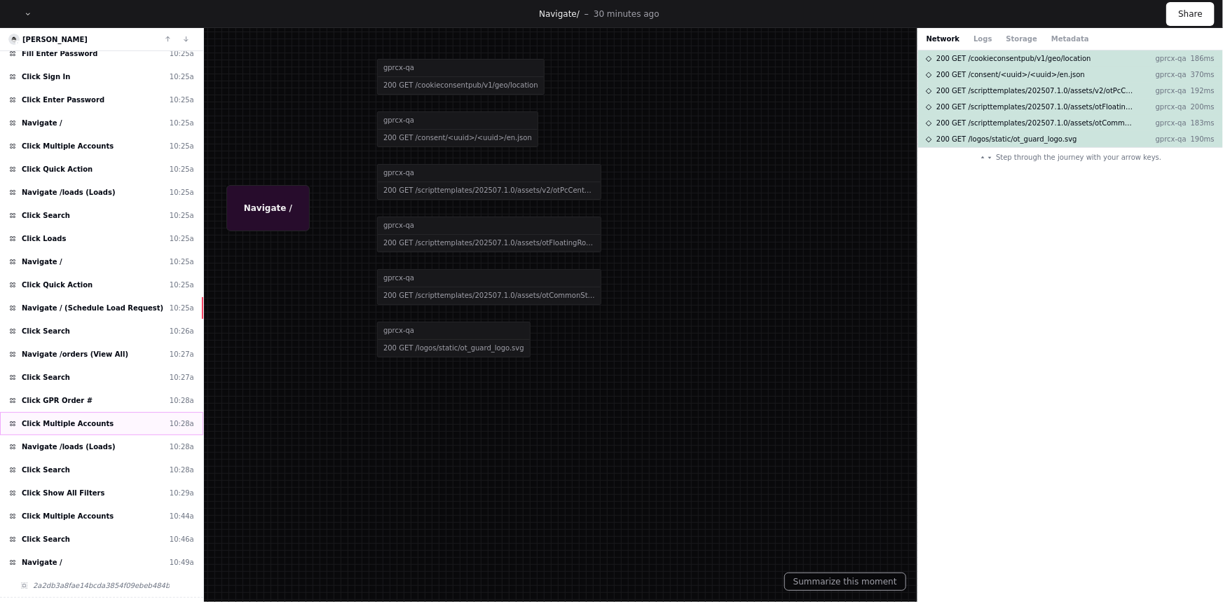
scroll to position [1010, 0]
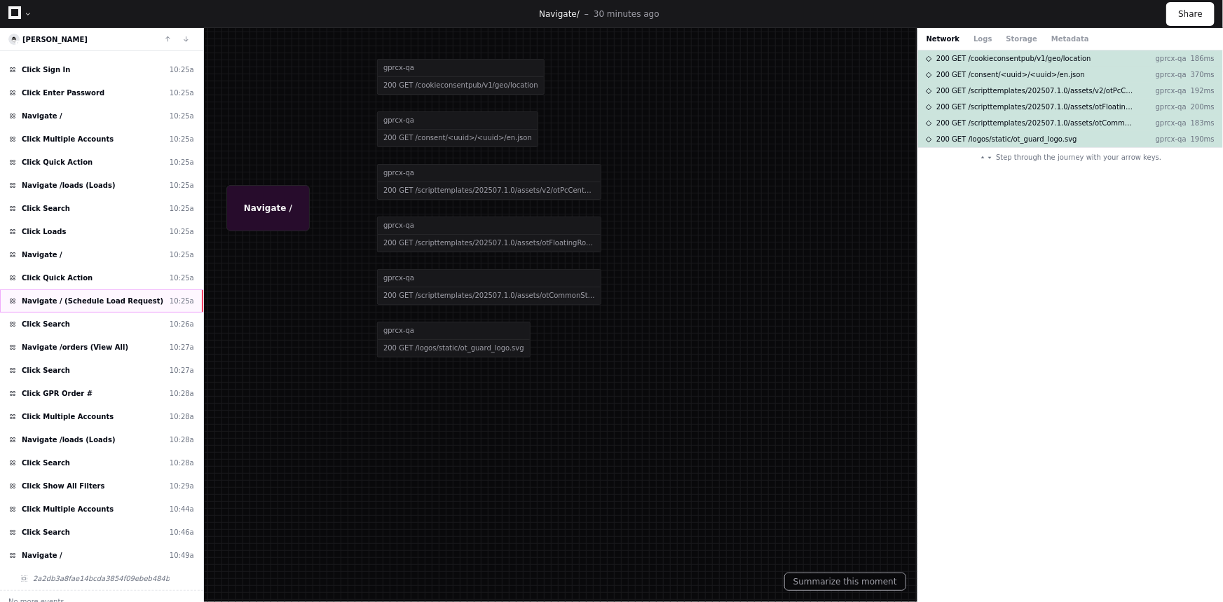
click at [114, 296] on span "Navigate / (Schedule Load Request)" at bounding box center [93, 301] width 142 height 11
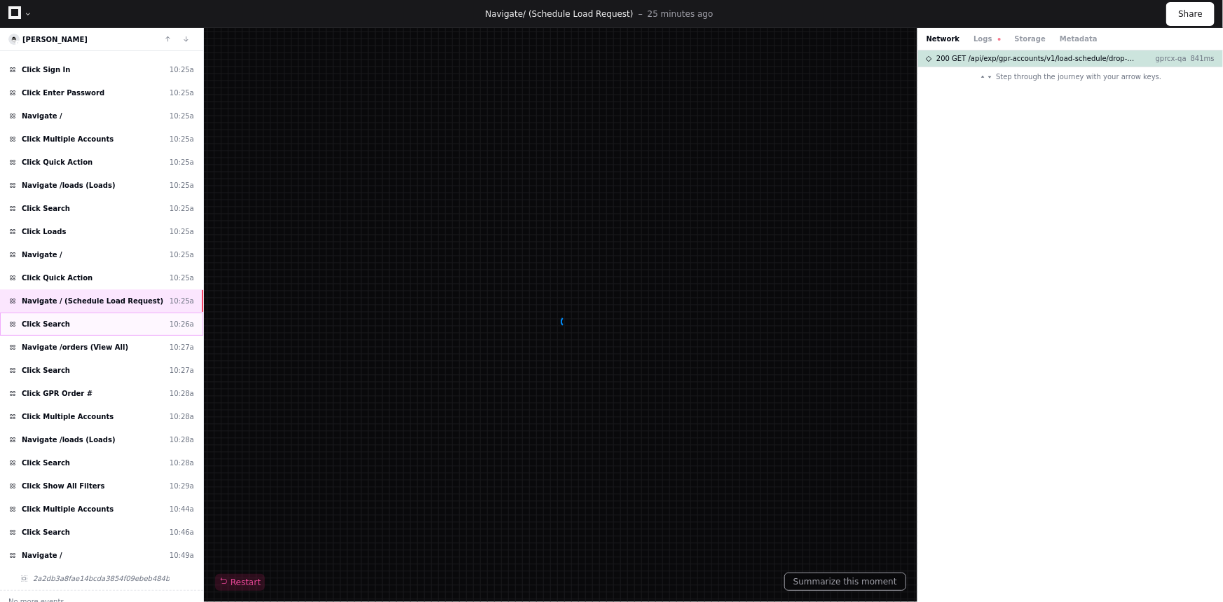
click at [114, 313] on div "Click Search 10:26a" at bounding box center [101, 324] width 203 height 23
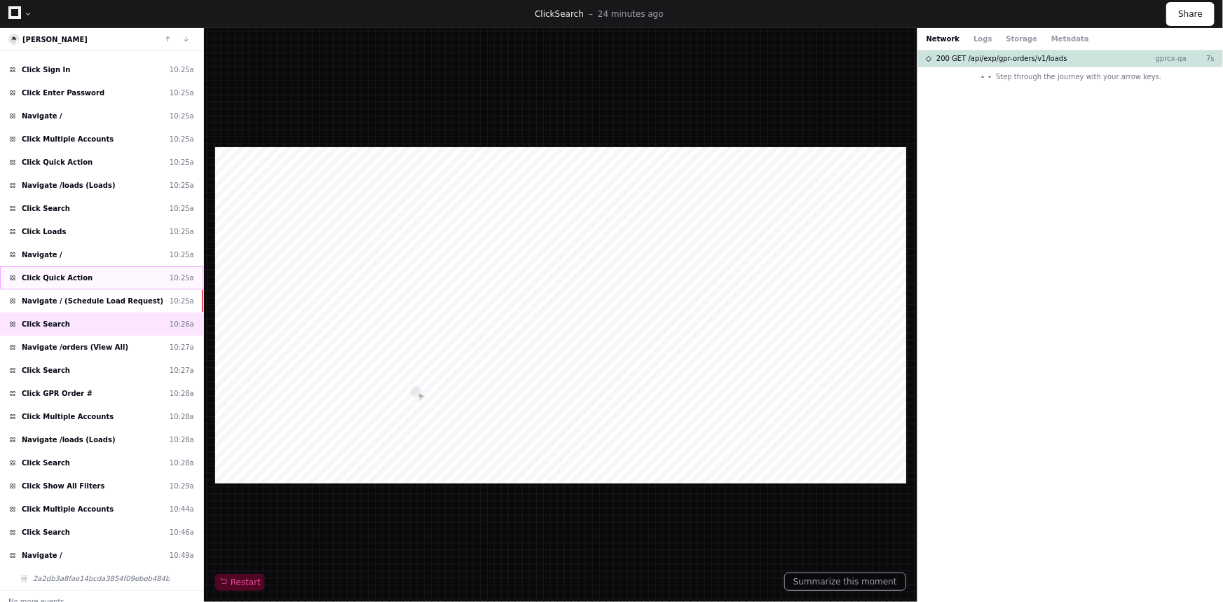
click at [123, 266] on div "Click Quick Action 10:25a" at bounding box center [101, 277] width 203 height 23
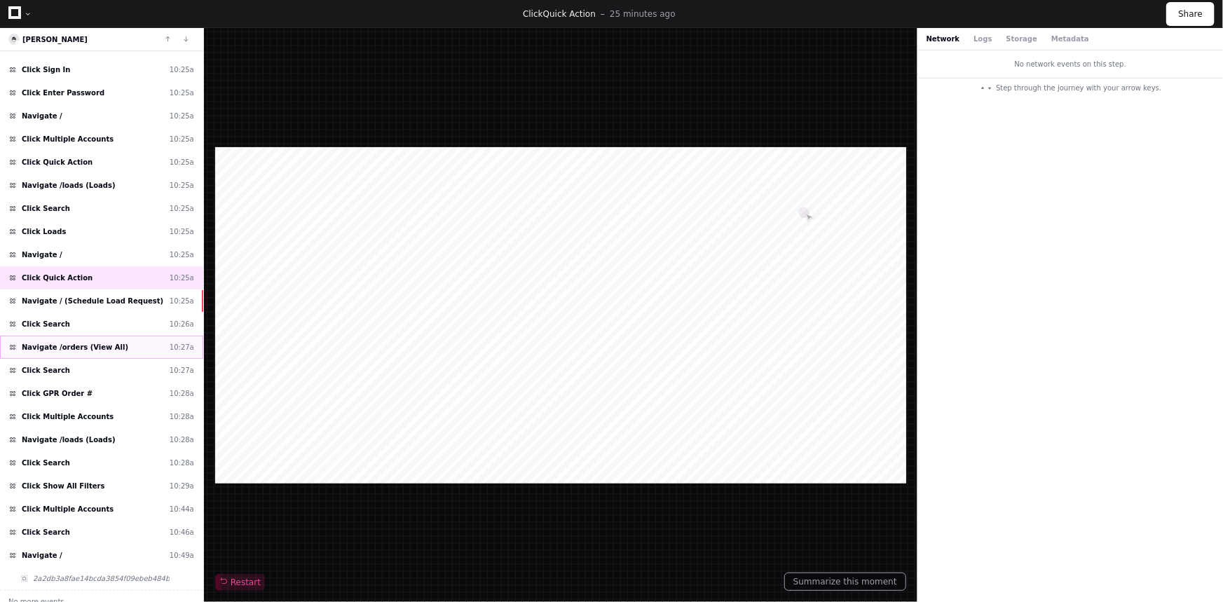
click at [130, 341] on div "Navigate /orders (View All) 10:27a" at bounding box center [101, 347] width 203 height 23
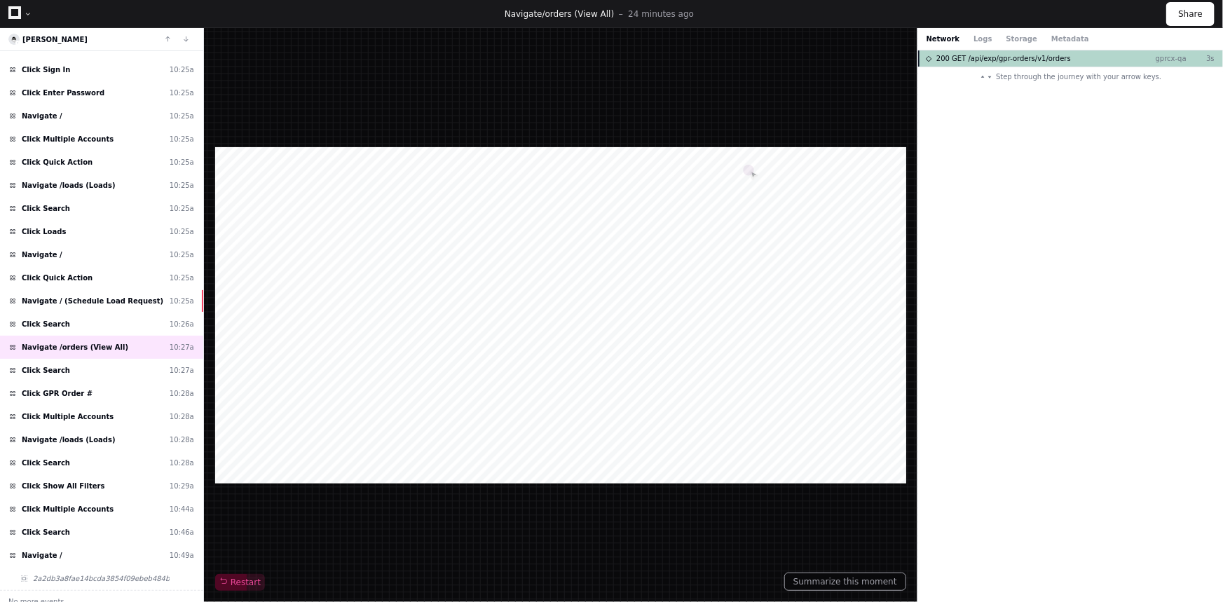
click at [959, 55] on span "200 GET /api/exp/gpr-orders/v1/orders" at bounding box center [1004, 58] width 135 height 11
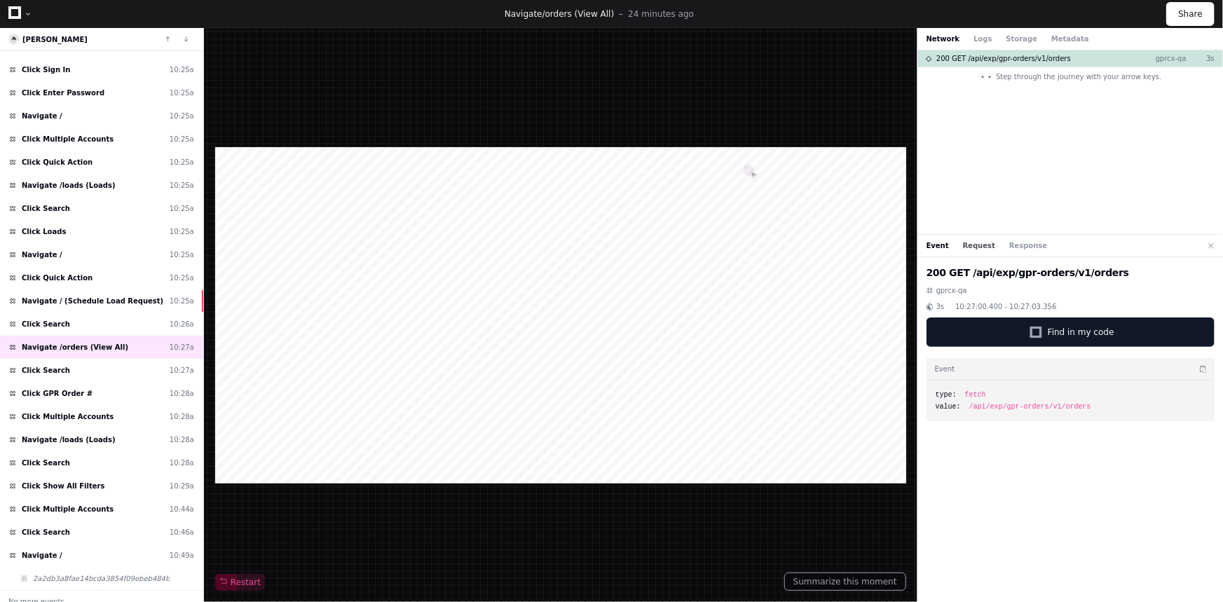
click at [974, 247] on button "Request" at bounding box center [979, 245] width 32 height 11
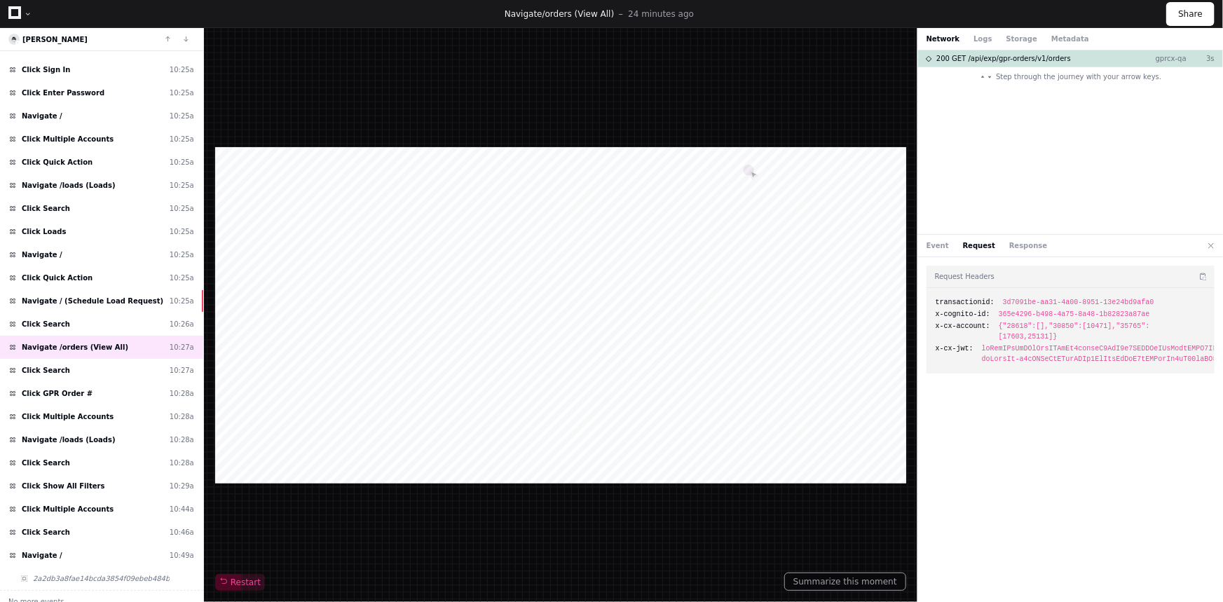
drag, startPoint x: 1204, startPoint y: 328, endPoint x: 930, endPoint y: 329, distance: 273.4
click at [930, 329] on div "transactionid: 3d7091be-aa31-4a00-8951-13e24bd9afa0 x-cognito-id: 365e4296-b498…" at bounding box center [1071, 331] width 288 height 86
copy div "x-cx-account: {"28618":[],"30850":[10471],"35765":[17603,25131]}"
click at [1021, 244] on button "Response" at bounding box center [1029, 245] width 38 height 11
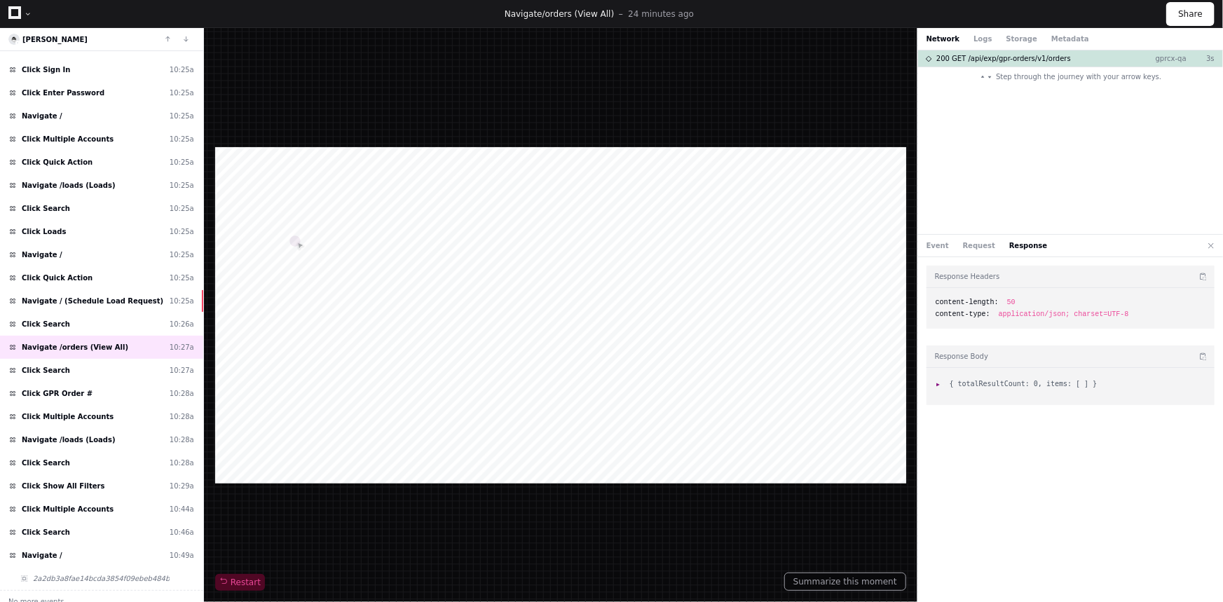
click at [939, 389] on div at bounding box center [1071, 386] width 288 height 37
click at [939, 383] on span ":" at bounding box center [941, 384] width 10 height 8
click at [141, 290] on div "Navigate / (Schedule Load Request) 10:25a" at bounding box center [101, 301] width 203 height 23
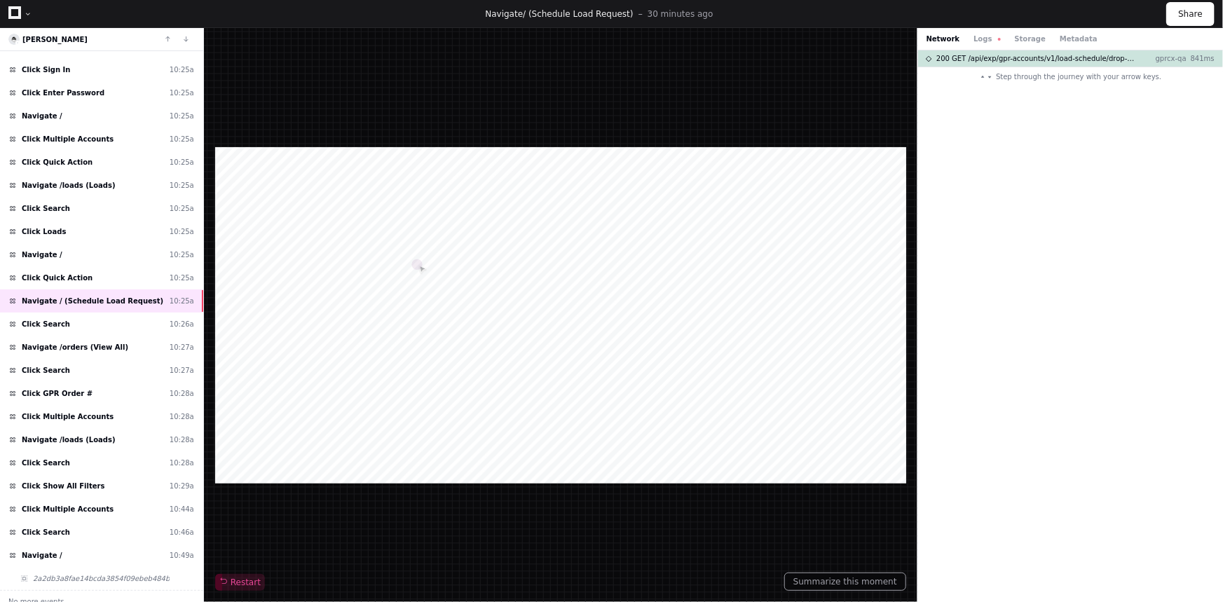
click at [970, 32] on div "Network Logs Storage Metadata" at bounding box center [1070, 39] width 305 height 22
click at [975, 38] on button "Logs" at bounding box center [987, 39] width 27 height 11
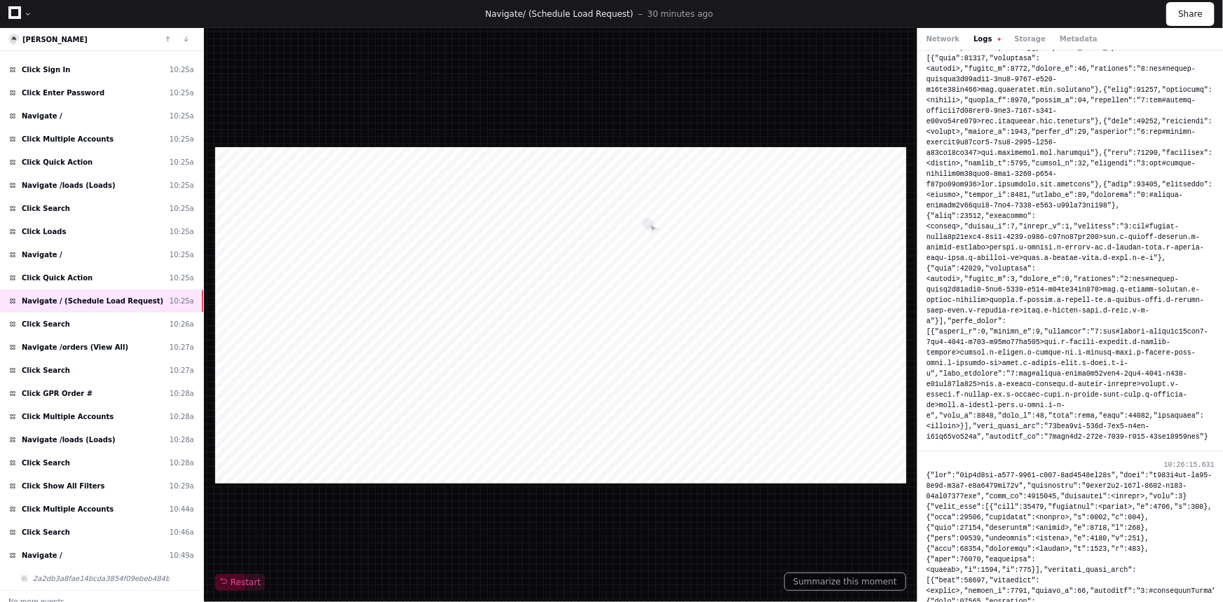
scroll to position [6310, 0]
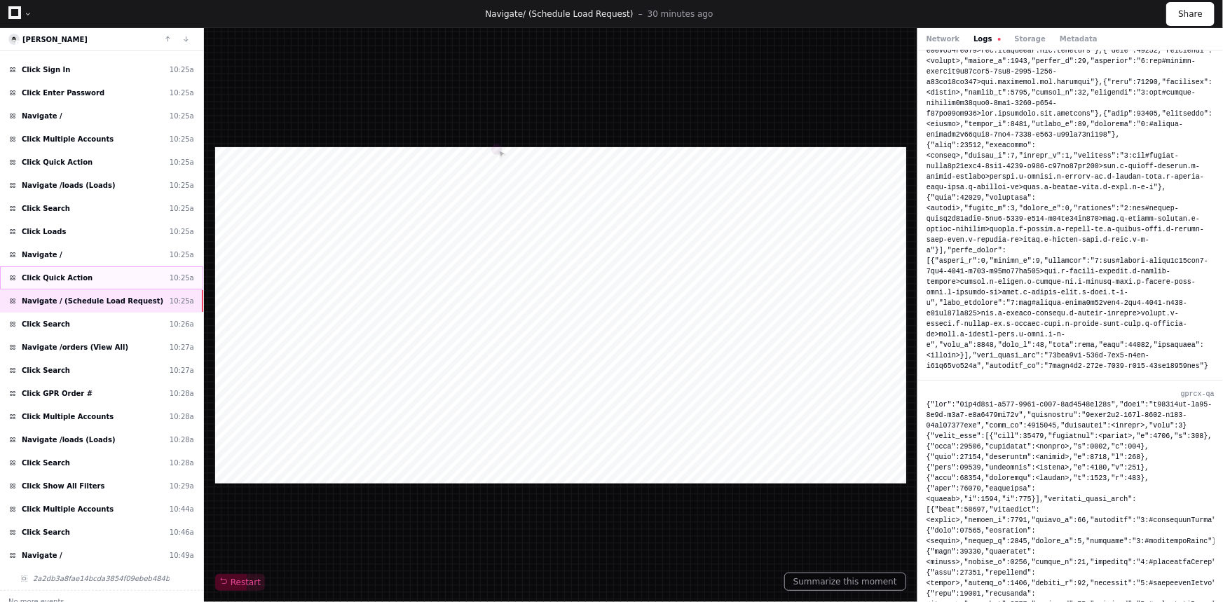
click at [109, 266] on div "Click Quick Action 10:25a" at bounding box center [101, 277] width 203 height 23
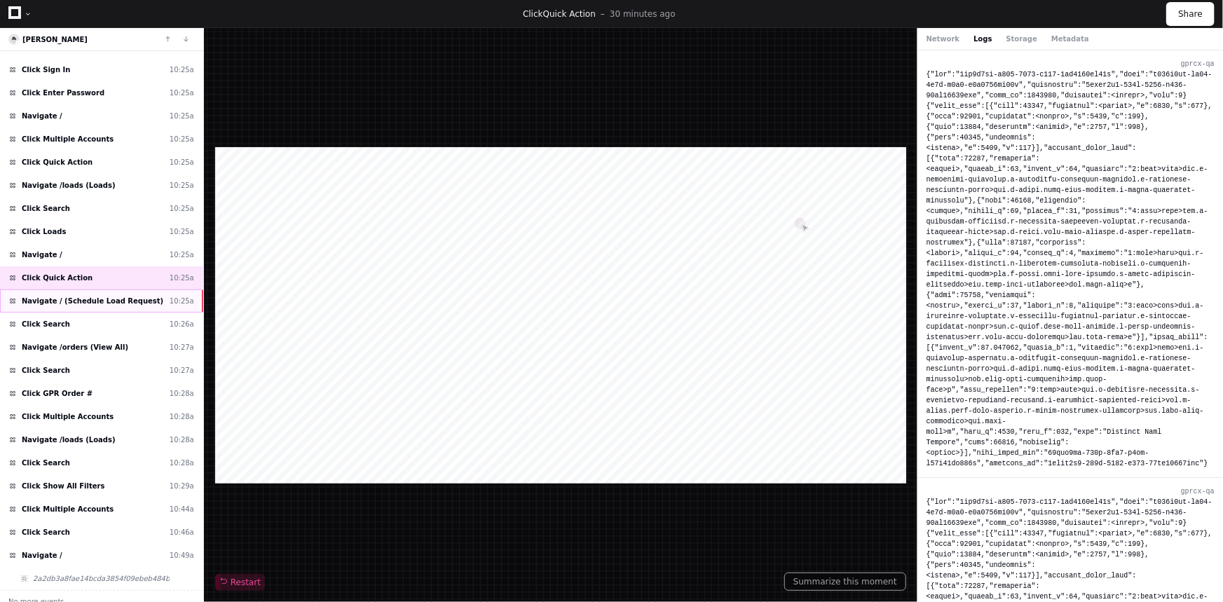
click at [115, 290] on div "Navigate / (Schedule Load Request) 10:25a" at bounding box center [101, 301] width 203 height 23
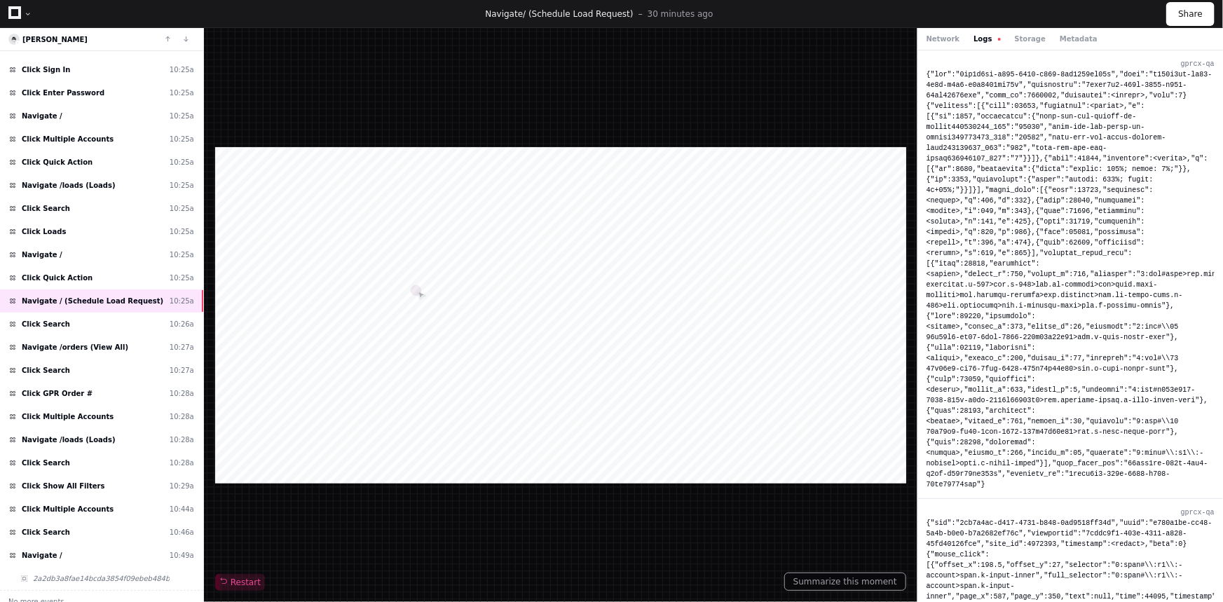
click at [981, 36] on button "Logs" at bounding box center [987, 39] width 27 height 11
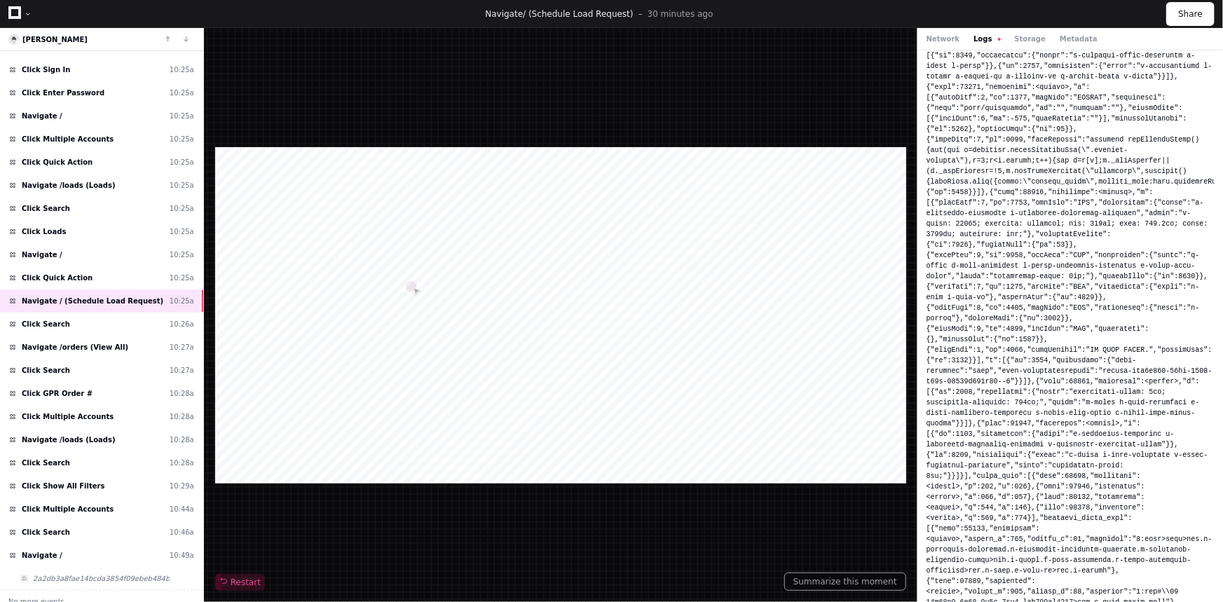
scroll to position [892, 0]
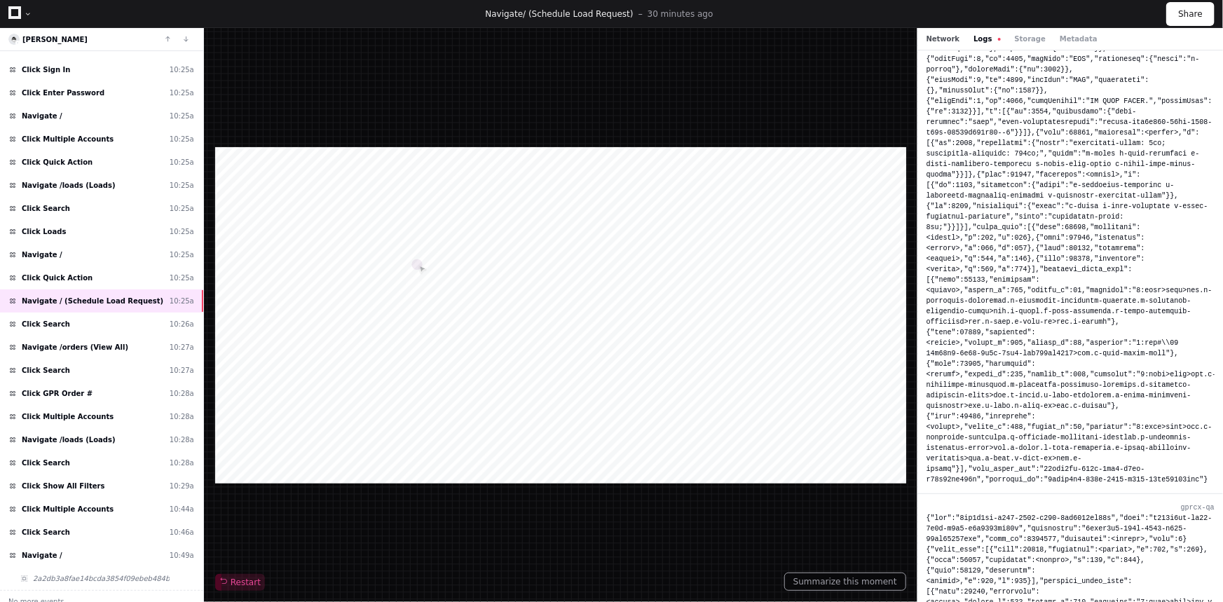
click at [944, 39] on button "Network" at bounding box center [944, 39] width 34 height 11
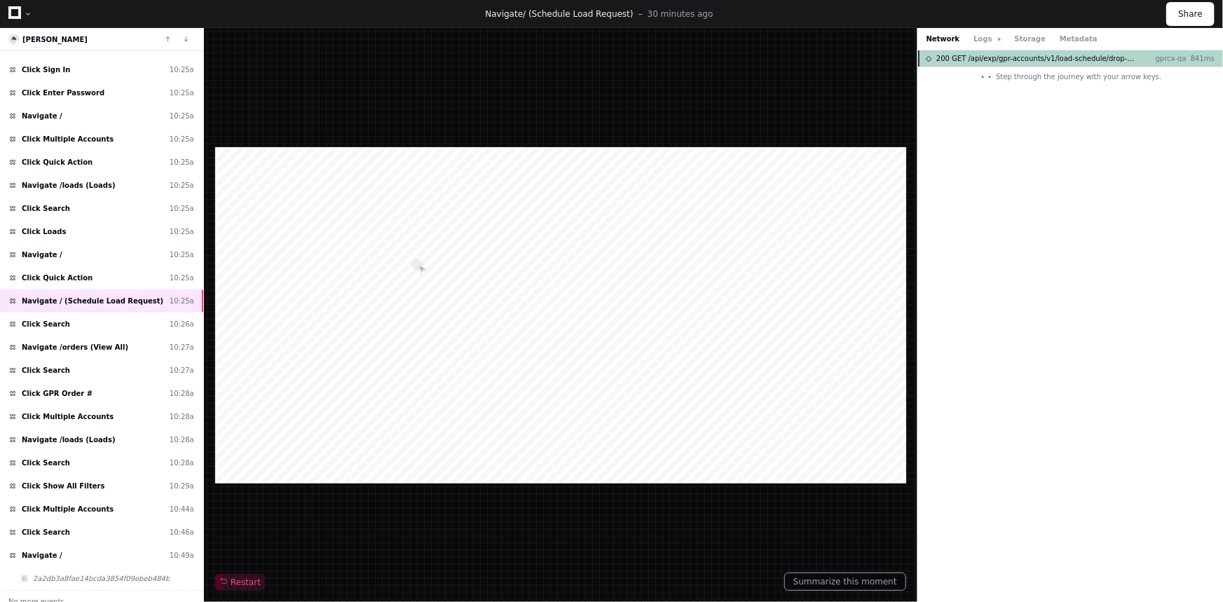
click at [968, 64] on div "200 GET /api/exp/gpr-accounts/v1/load-schedule/drop-down gprcx-qa 841ms" at bounding box center [1070, 58] width 305 height 16
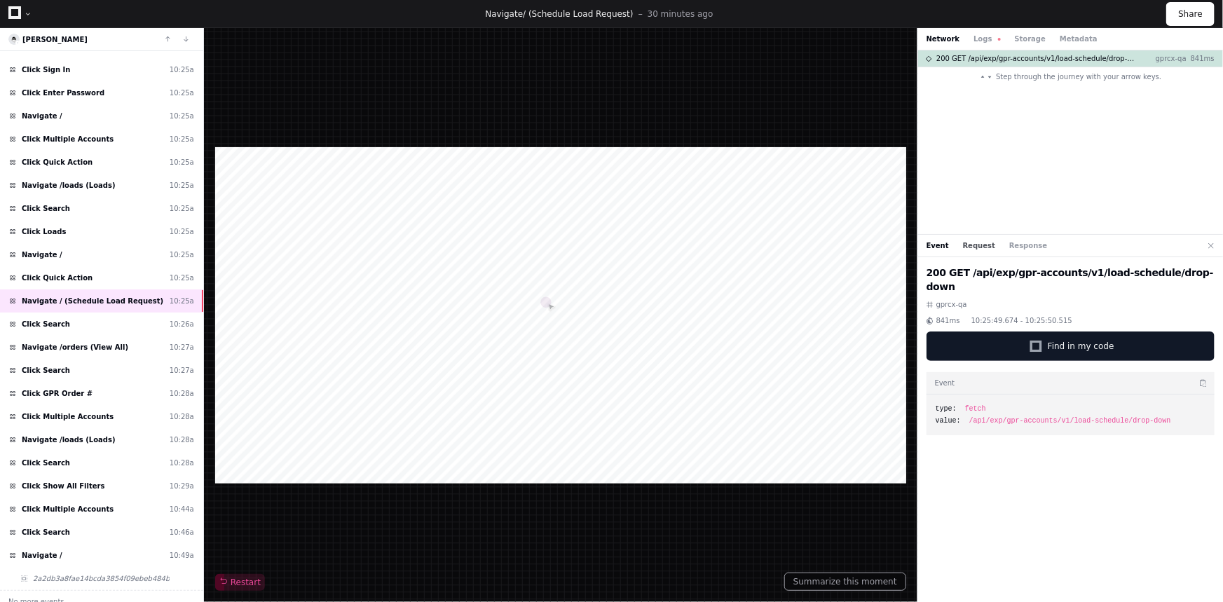
click at [974, 242] on button "Request" at bounding box center [979, 245] width 32 height 11
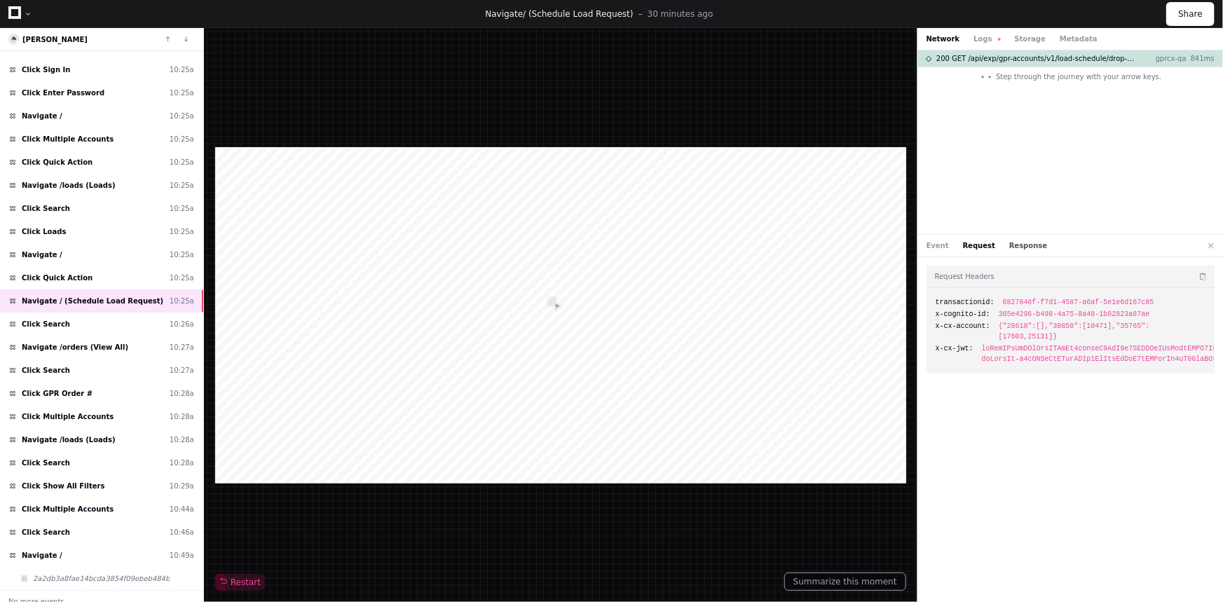
click at [1019, 250] on button "Response" at bounding box center [1029, 245] width 38 height 11
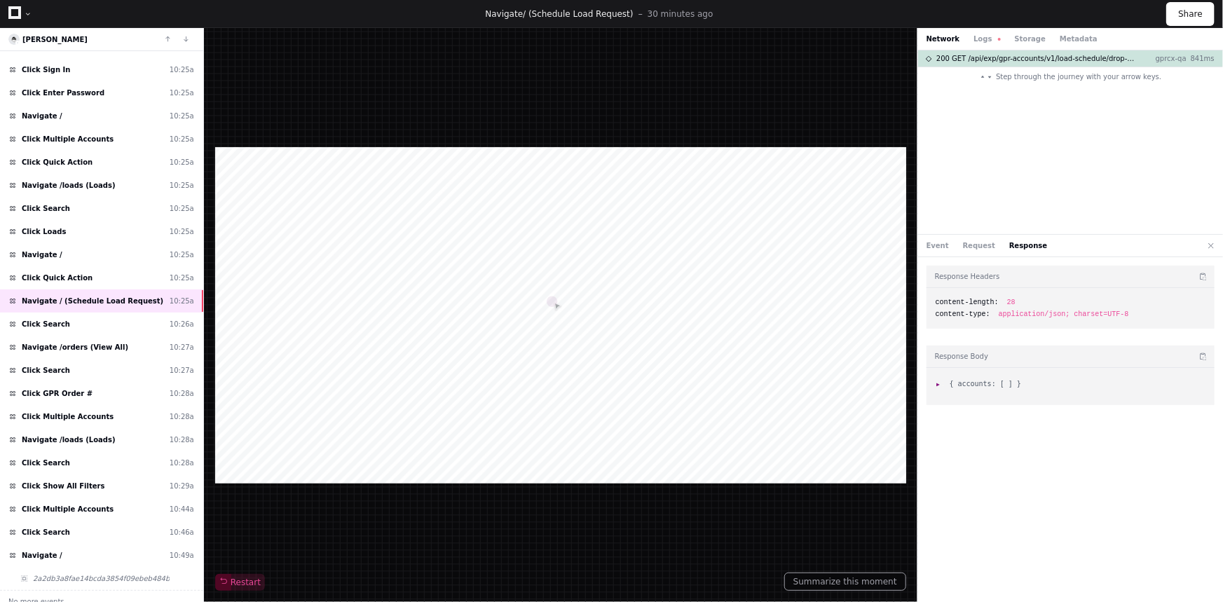
click at [937, 388] on li ": { accounts: [ ] }" at bounding box center [1071, 384] width 270 height 11
click at [942, 379] on li ": { accounts: [ ] }" at bounding box center [1071, 384] width 270 height 11
click at [938, 381] on span ":" at bounding box center [941, 384] width 10 height 8
click at [942, 392] on ul "accounts : [ ]" at bounding box center [1071, 394] width 270 height 11
click at [947, 392] on span "accounts :" at bounding box center [968, 394] width 43 height 11
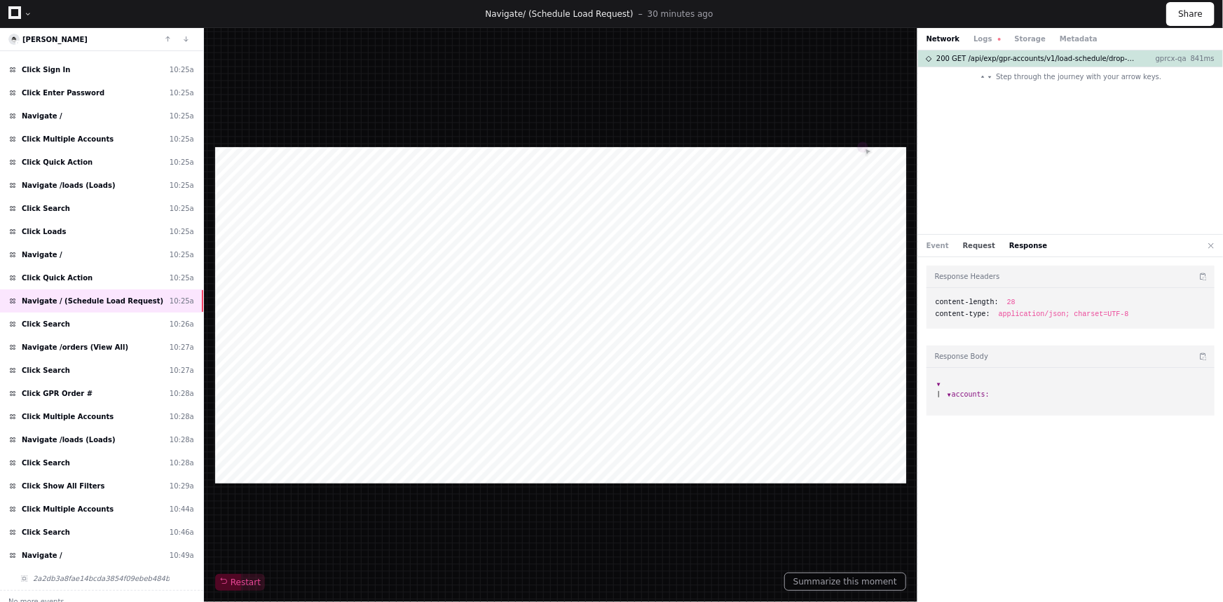
click at [969, 243] on button "Request" at bounding box center [979, 245] width 32 height 11
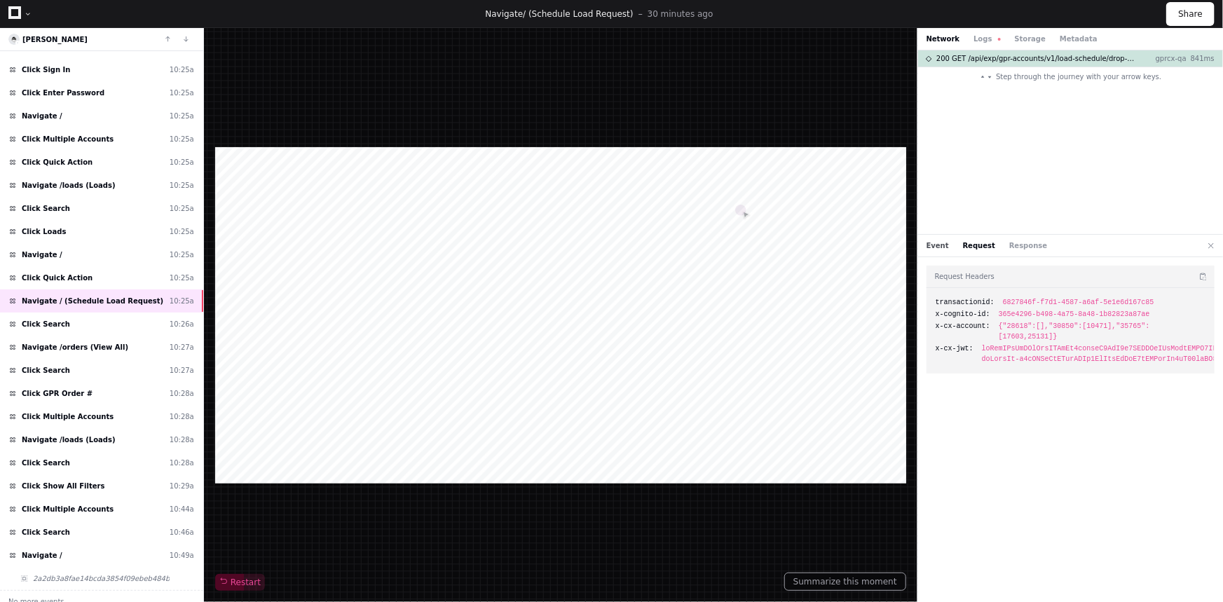
click at [933, 240] on button "Event" at bounding box center [938, 245] width 22 height 11
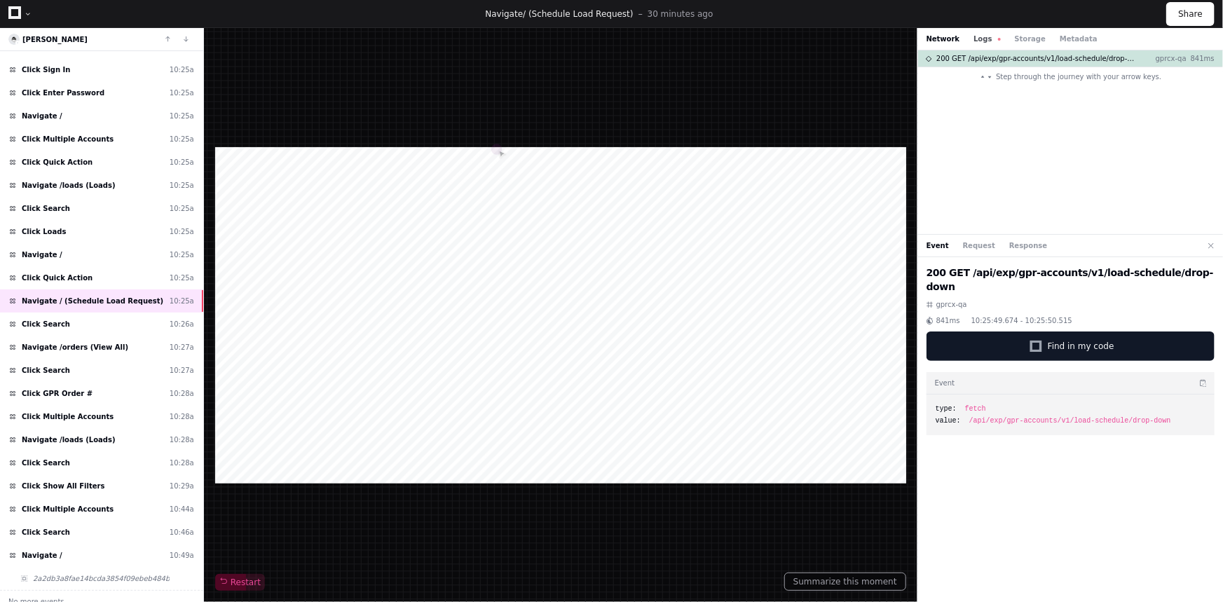
click at [975, 36] on button "Logs" at bounding box center [987, 39] width 27 height 11
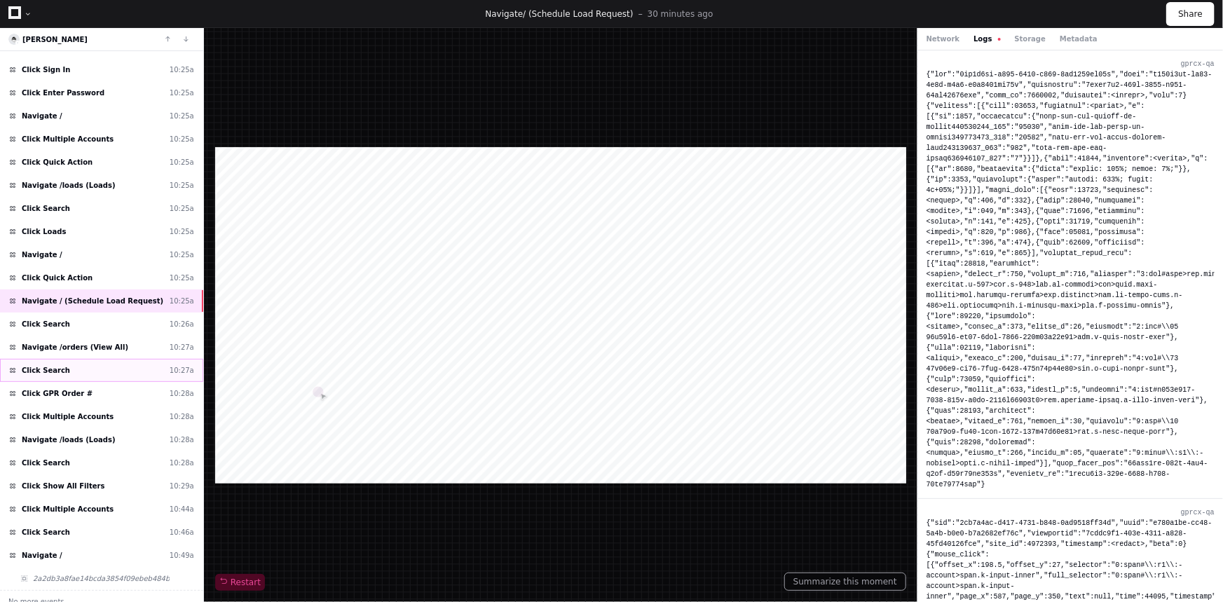
click at [91, 365] on div "Click Search 10:27a" at bounding box center [101, 370] width 203 height 23
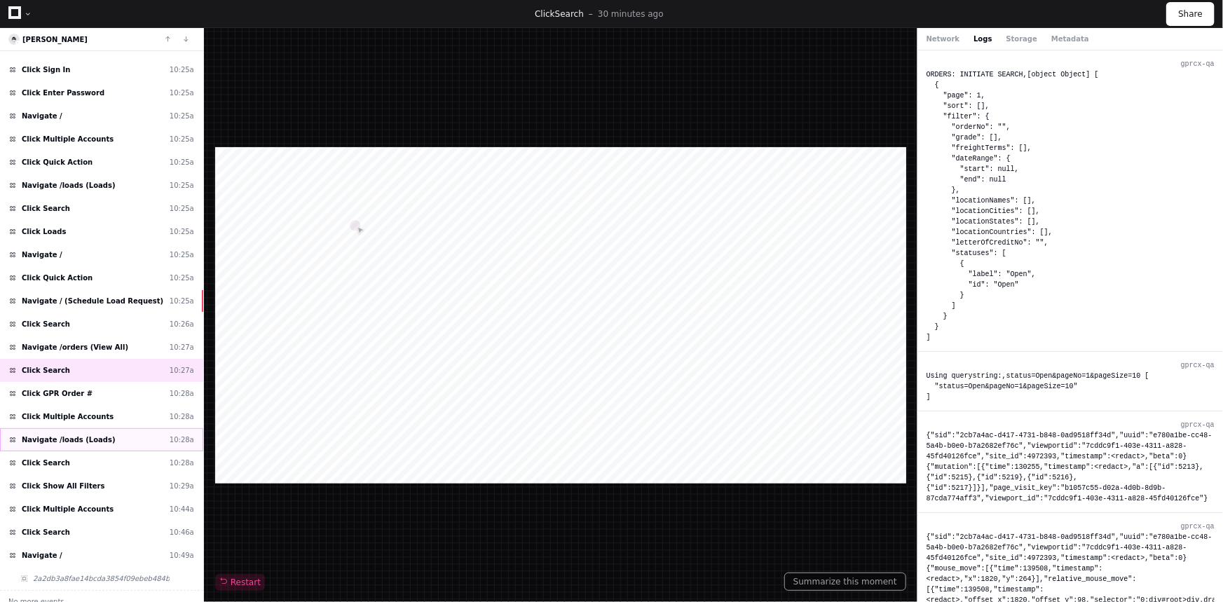
click at [101, 428] on div "Navigate /loads (Loads) 10:28a" at bounding box center [101, 439] width 203 height 23
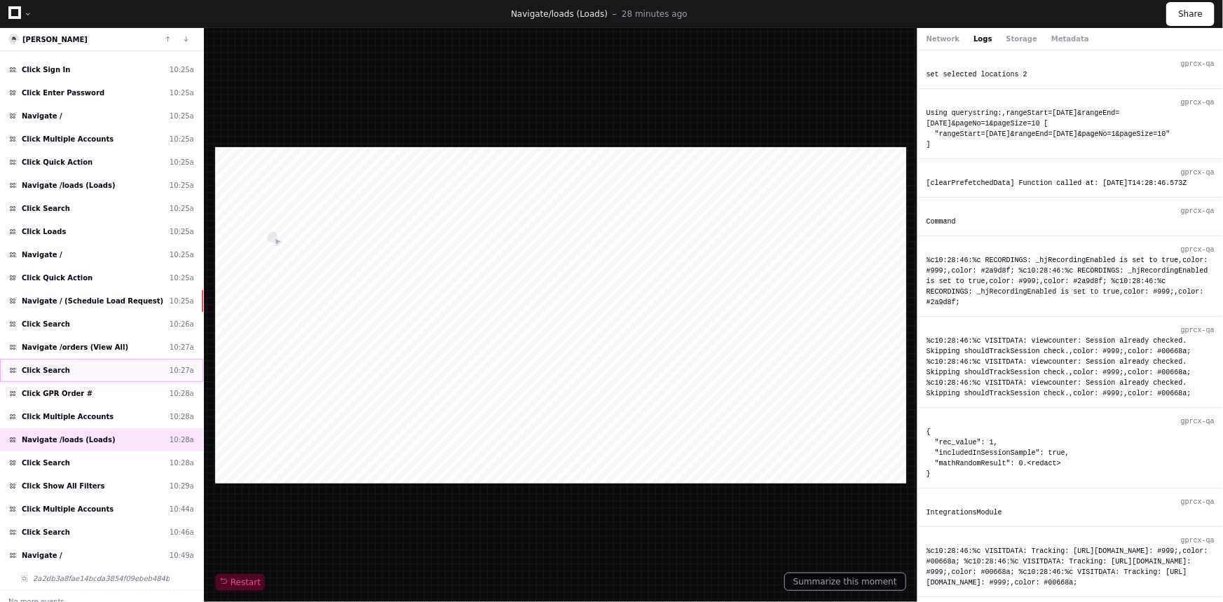
click at [80, 359] on div "Click Search 10:27a" at bounding box center [101, 370] width 203 height 23
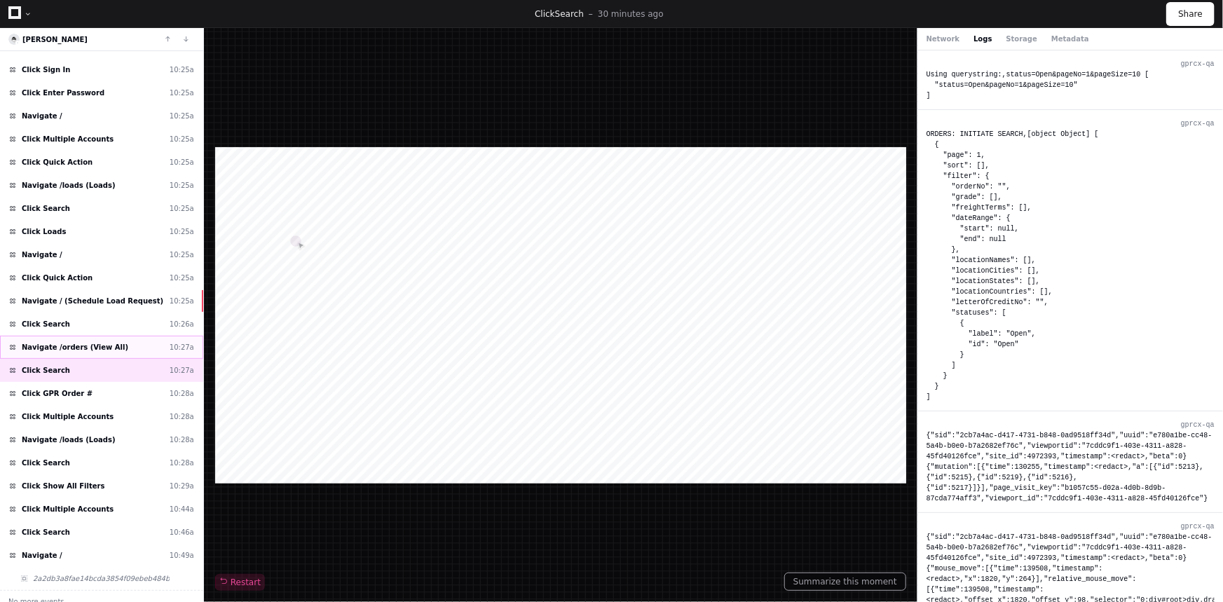
click at [89, 342] on span "Navigate /orders (View All)" at bounding box center [75, 347] width 107 height 11
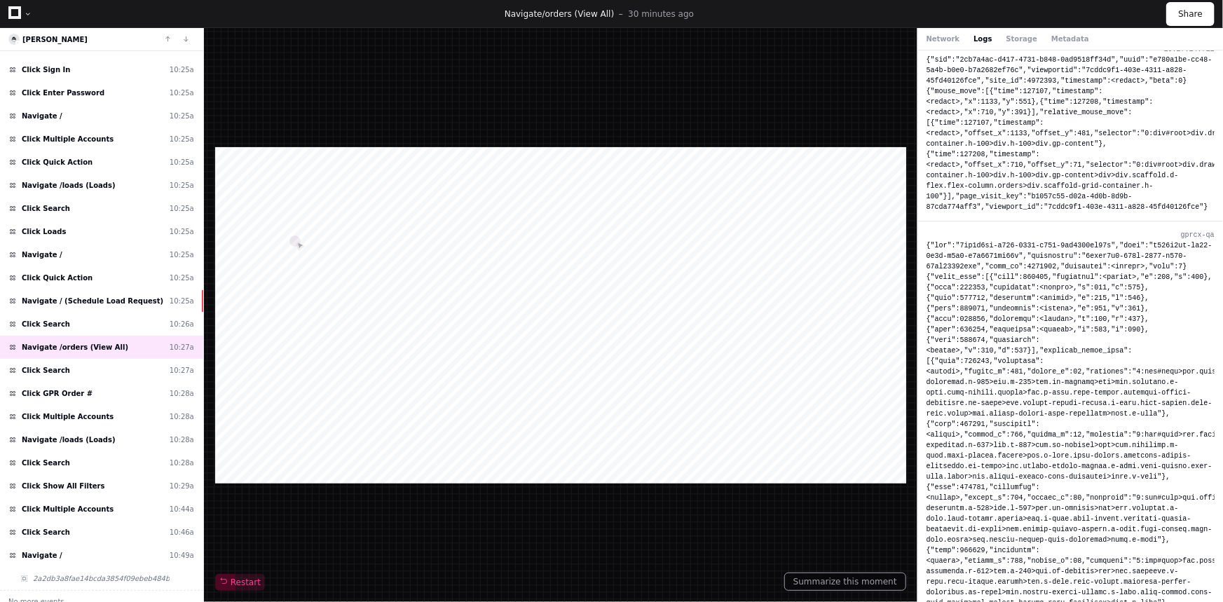
scroll to position [3633, 0]
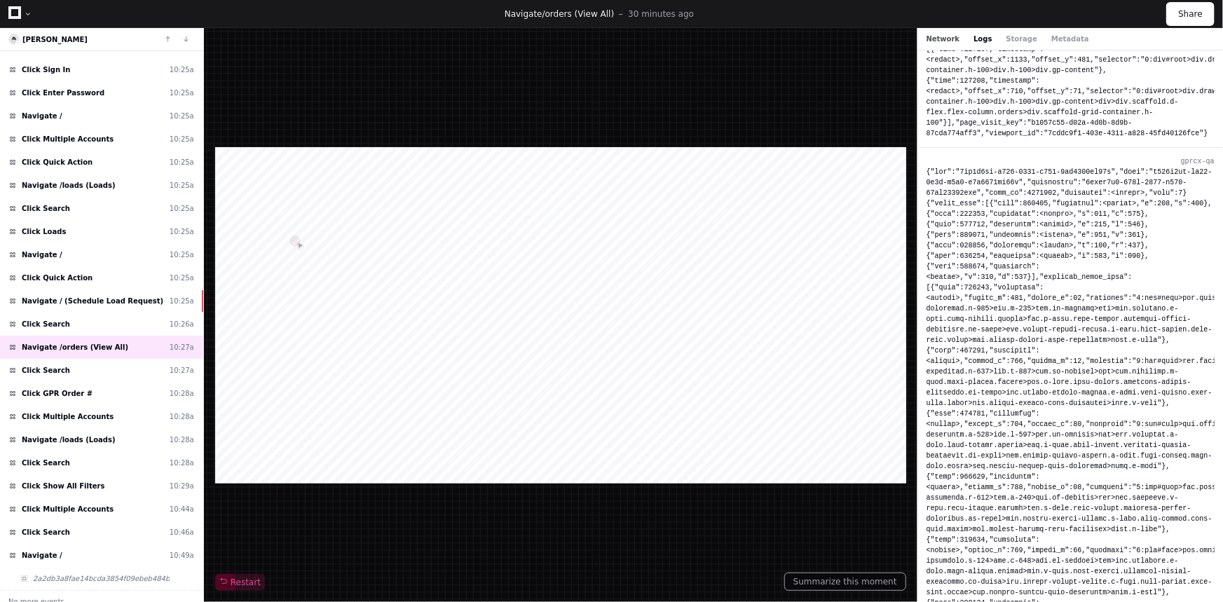
click at [948, 34] on button "Network" at bounding box center [944, 39] width 34 height 11
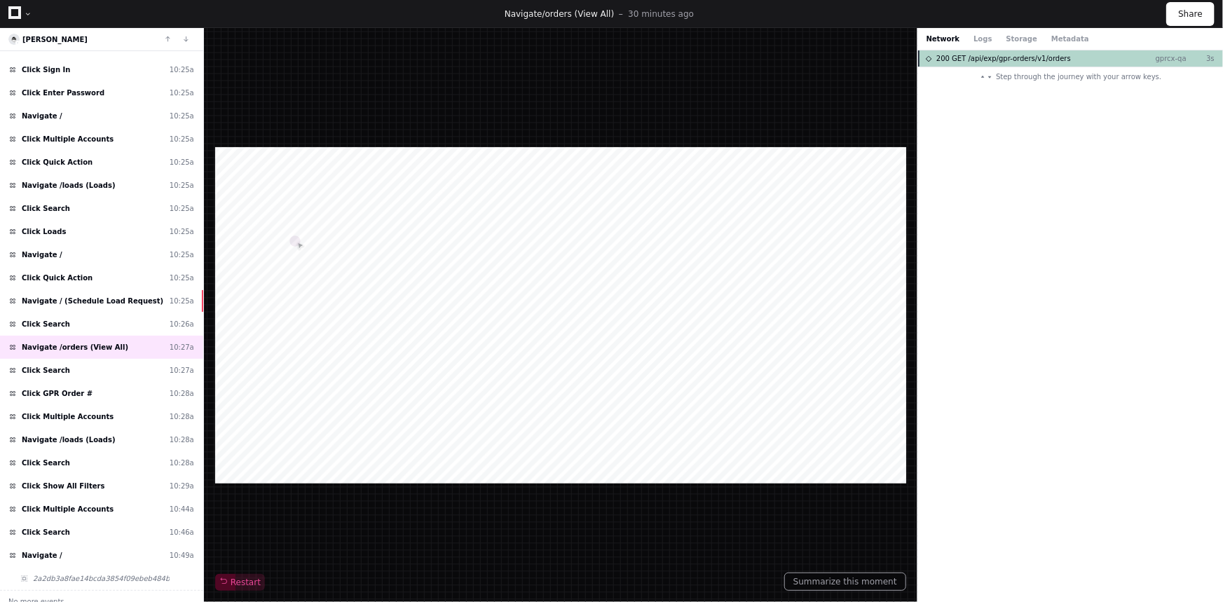
click at [961, 56] on span "200 GET /api/exp/gpr-orders/v1/orders" at bounding box center [1004, 58] width 135 height 11
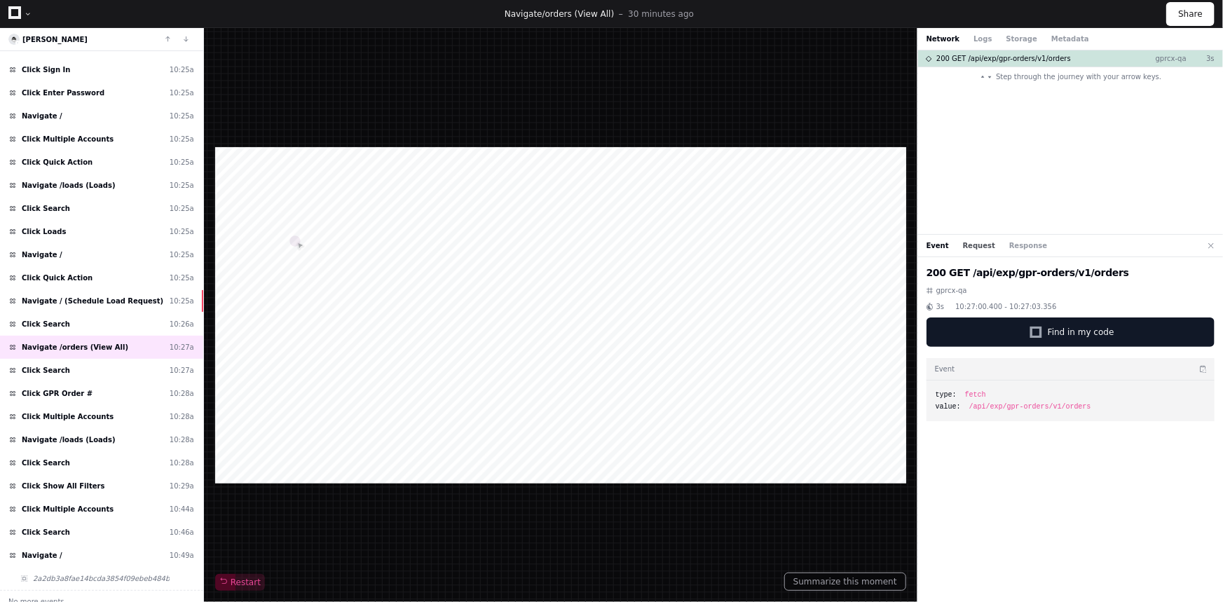
click at [964, 243] on button "Request" at bounding box center [979, 245] width 32 height 11
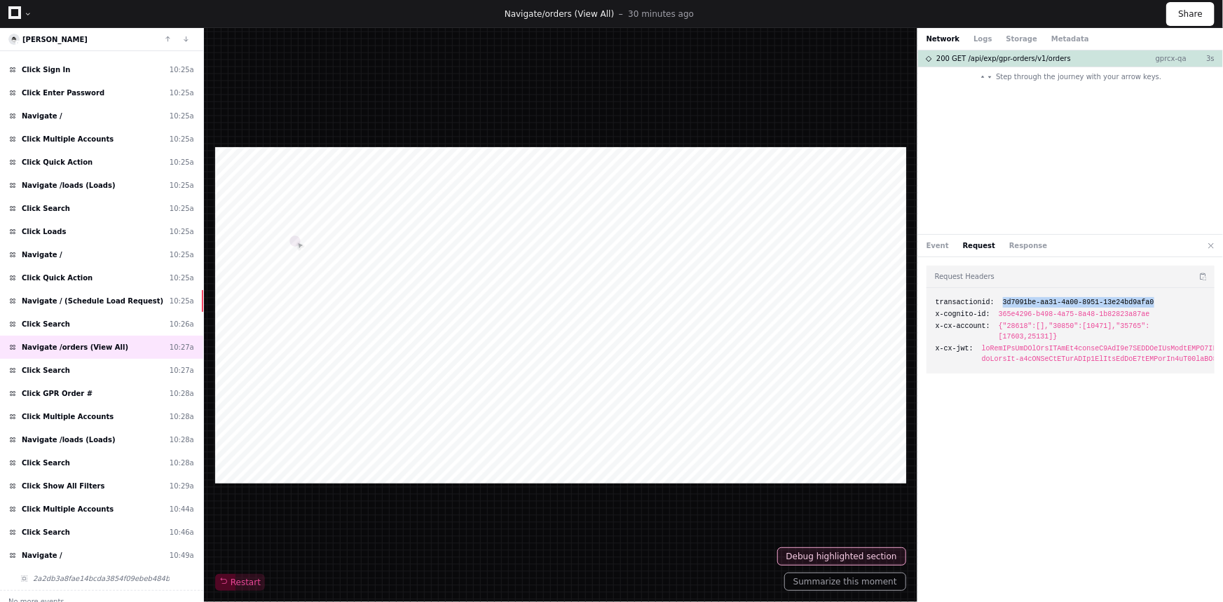
drag, startPoint x: 1147, startPoint y: 301, endPoint x: 998, endPoint y: 305, distance: 148.7
click at [998, 305] on div "transactionid: 3d7091be-aa31-4a00-8951-13e24bd9afa0" at bounding box center [1071, 302] width 270 height 11
copy span "3d7091be-aa31-4a00-8951-13e24bd9afa0"
